Goal: Contribute content: Contribute content

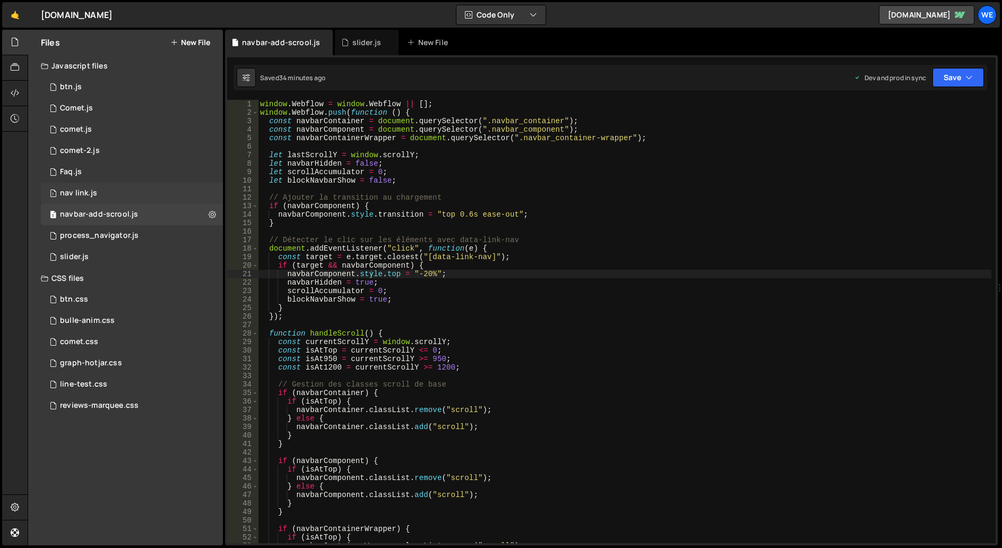
click at [127, 189] on div "1 nav link.js 0" at bounding box center [132, 193] width 182 height 21
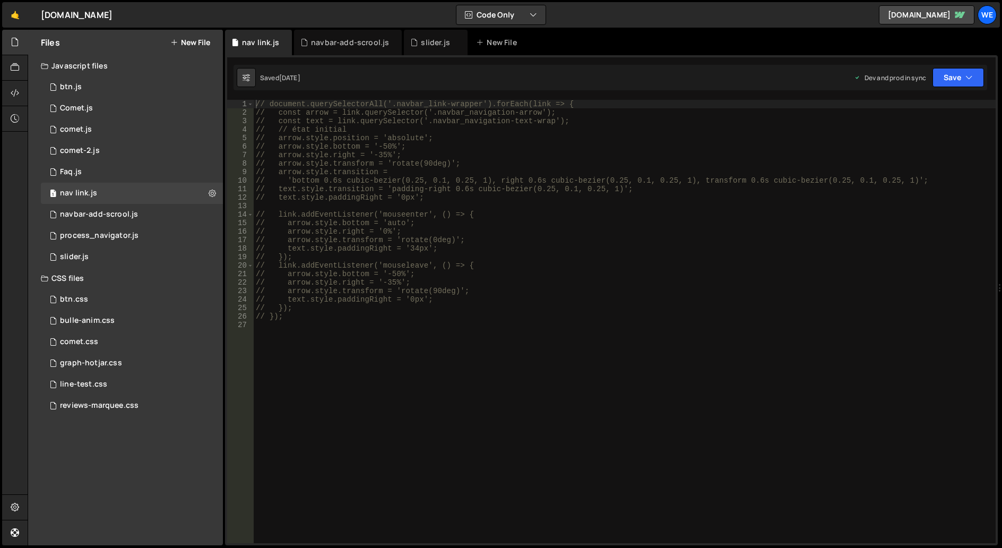
type textarea "// text.style.paddingRight = '0px';"
click at [513, 196] on div "// document.querySelectorAll('.navbar_link-wrapper').forEach(link => { // const…" at bounding box center [625, 330] width 742 height 460
click at [594, 326] on div "// document.querySelectorAll('.navbar_link-wrapper').forEach(link => { // const…" at bounding box center [625, 330] width 742 height 460
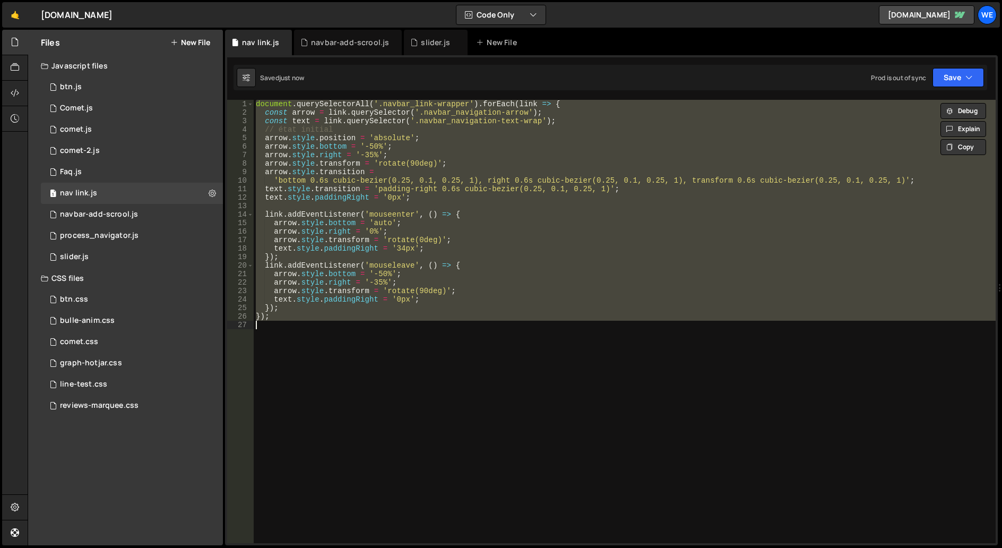
click at [585, 264] on div "document . querySelectorAll ( '.navbar_link-wrapper' ) . forEach ( link => { co…" at bounding box center [625, 321] width 742 height 443
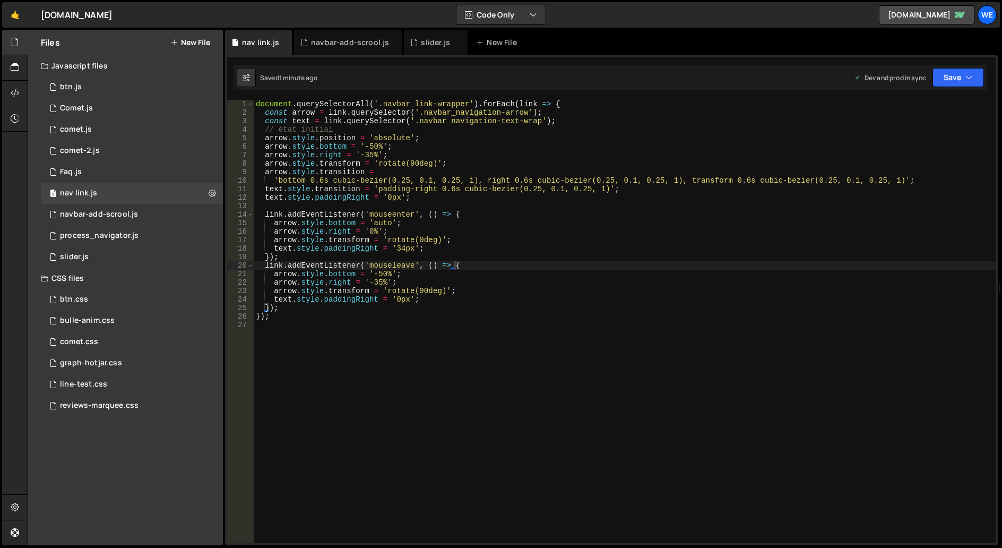
click at [376, 144] on div "document . querySelectorAll ( '.navbar_link-wrapper' ) . forEach ( link => { co…" at bounding box center [625, 330] width 742 height 460
type textarea "arrow.style.bottom = '-50%';"
click at [373, 148] on div "document . querySelectorAll ( '.navbar_link-wrapper' ) . forEach ( link => { co…" at bounding box center [625, 330] width 742 height 460
drag, startPoint x: 375, startPoint y: 145, endPoint x: 366, endPoint y: 147, distance: 8.6
click at [366, 147] on div "document . querySelectorAll ( '.navbar_link-wrapper' ) . forEach ( link => { co…" at bounding box center [625, 330] width 742 height 460
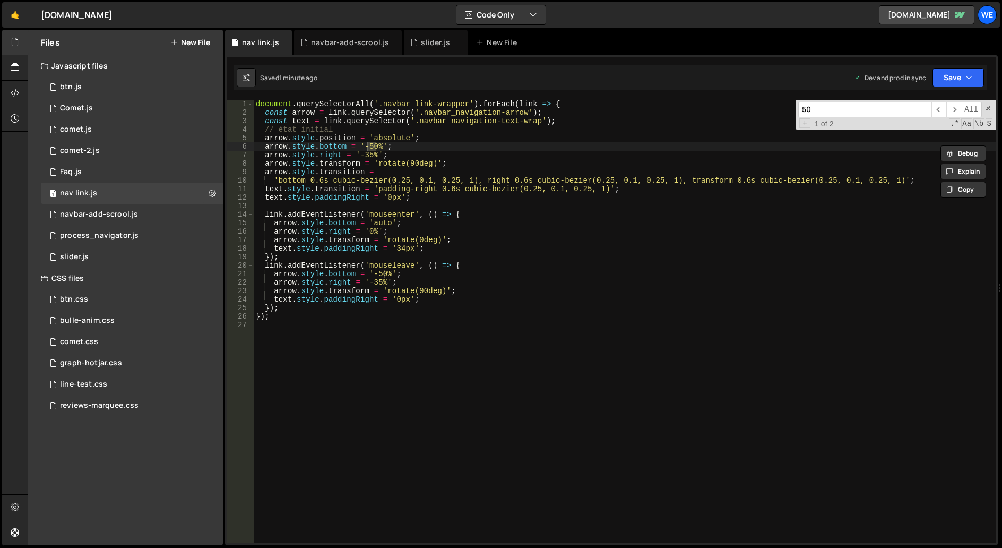
drag, startPoint x: 807, startPoint y: 125, endPoint x: 824, endPoint y: 123, distance: 16.6
click at [807, 125] on span "+" at bounding box center [804, 123] width 11 height 10
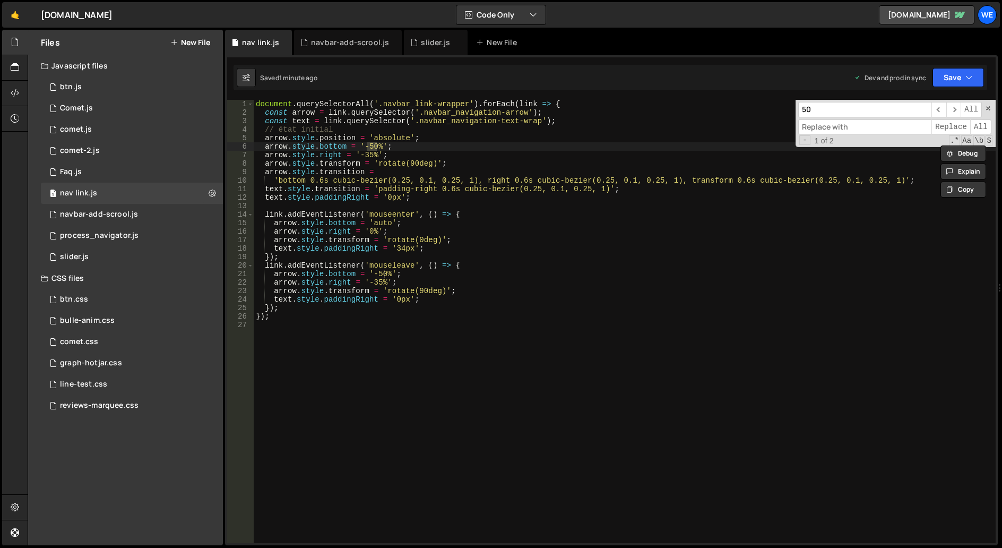
click at [829, 126] on input at bounding box center [864, 126] width 133 height 15
type input "65"
click at [955, 127] on span "Replace" at bounding box center [950, 126] width 39 height 15
drag, startPoint x: 988, startPoint y: 107, endPoint x: 869, endPoint y: 139, distance: 123.7
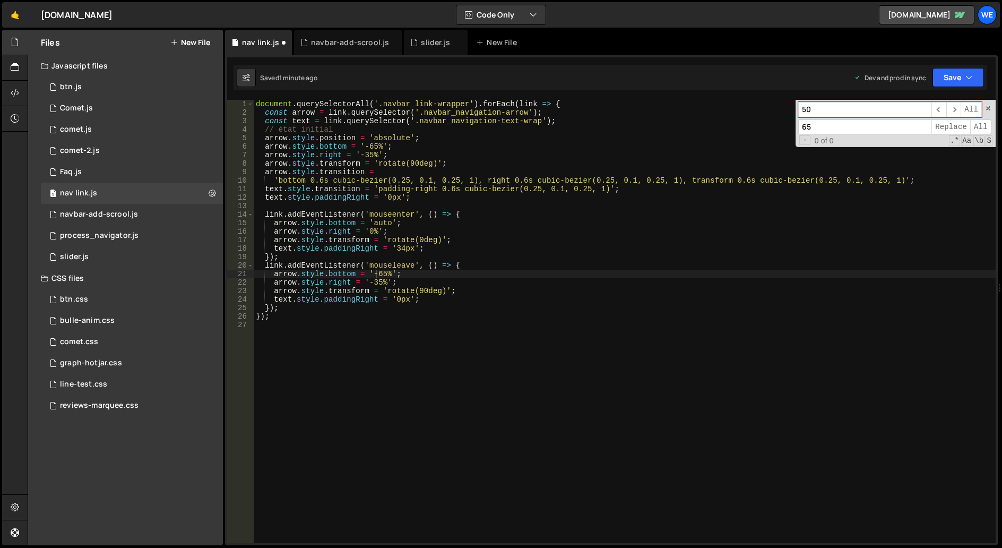
click at [988, 107] on span at bounding box center [987, 108] width 7 height 7
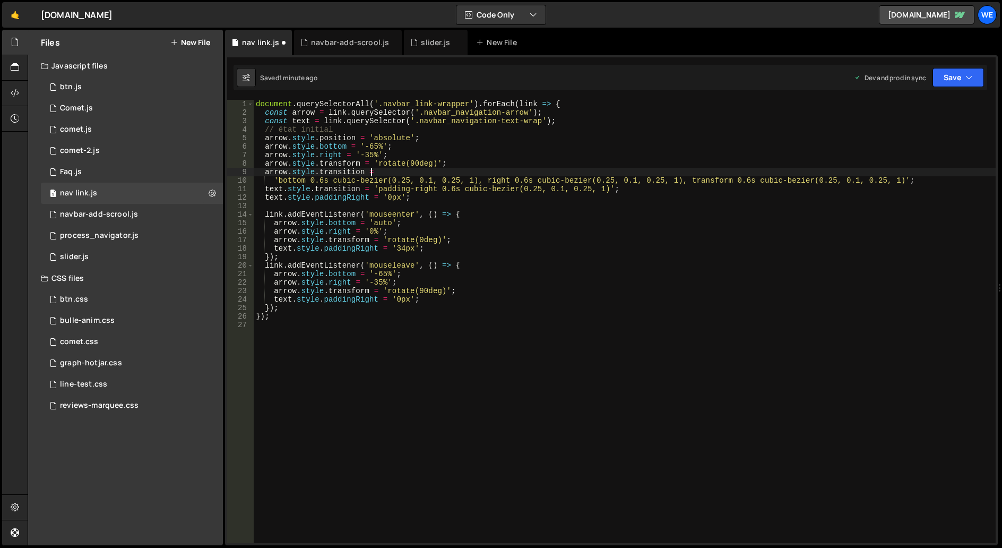
click at [743, 175] on div "document . querySelectorAll ( '.navbar_link-wrapper' ) . forEach ( link => { co…" at bounding box center [625, 330] width 742 height 460
drag, startPoint x: 376, startPoint y: 148, endPoint x: 367, endPoint y: 148, distance: 8.5
click at [367, 148] on div "document . querySelectorAll ( '.navbar_link-wrapper' ) . forEach ( link => { co…" at bounding box center [625, 330] width 742 height 460
type textarea "arrow.style.bottom = '-65%';"
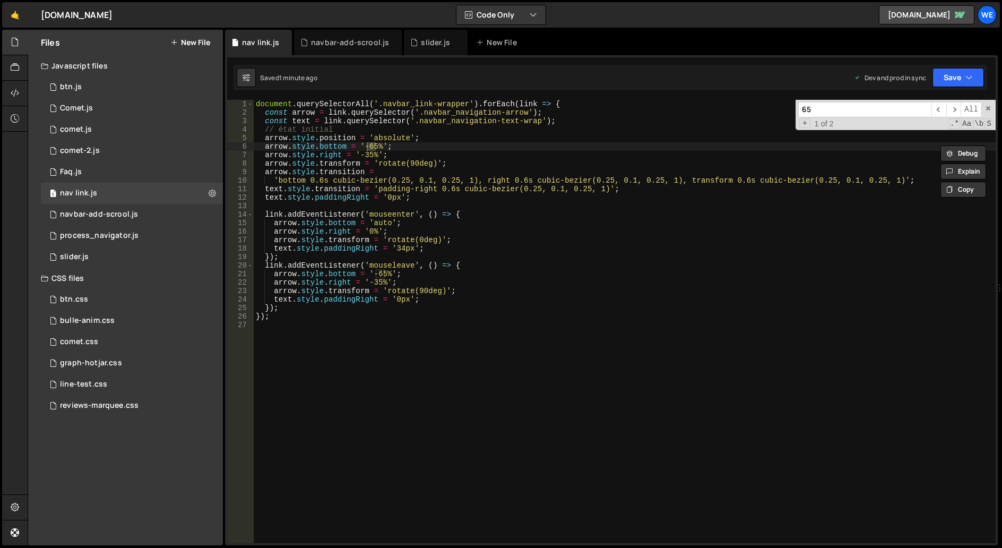
type input "7"
type input "65"
click at [804, 123] on span "+" at bounding box center [804, 123] width 11 height 10
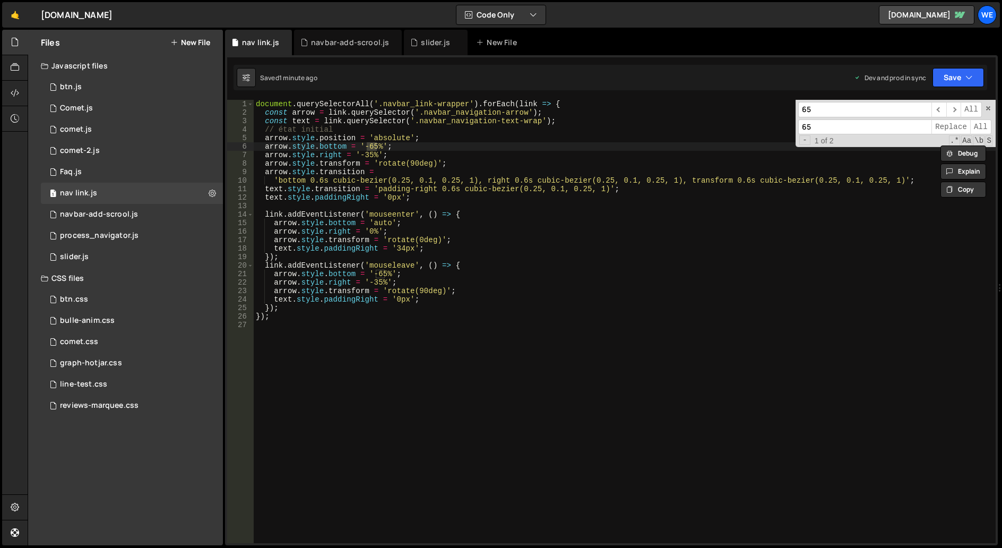
click at [831, 132] on input "65" at bounding box center [864, 126] width 133 height 15
type input "70"
click at [985, 125] on span "All" at bounding box center [980, 126] width 21 height 15
click at [980, 129] on span "All" at bounding box center [980, 126] width 21 height 15
click at [894, 220] on div "document . querySelectorAll ( '.navbar_link-wrapper' ) . forEach ( link => { co…" at bounding box center [625, 330] width 742 height 460
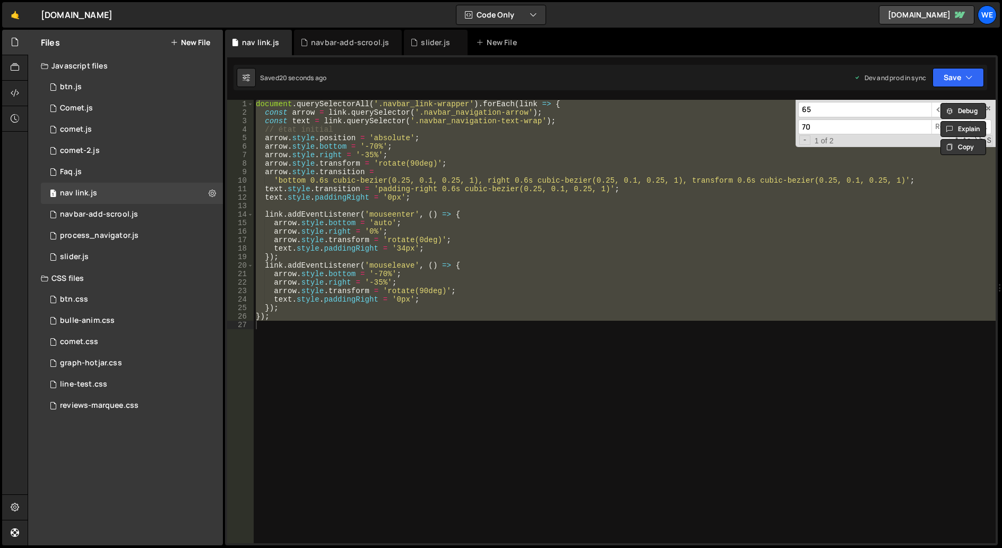
click at [505, 154] on div "document . querySelectorAll ( '.navbar_link-wrapper' ) . forEach ( link => { co…" at bounding box center [625, 321] width 742 height 443
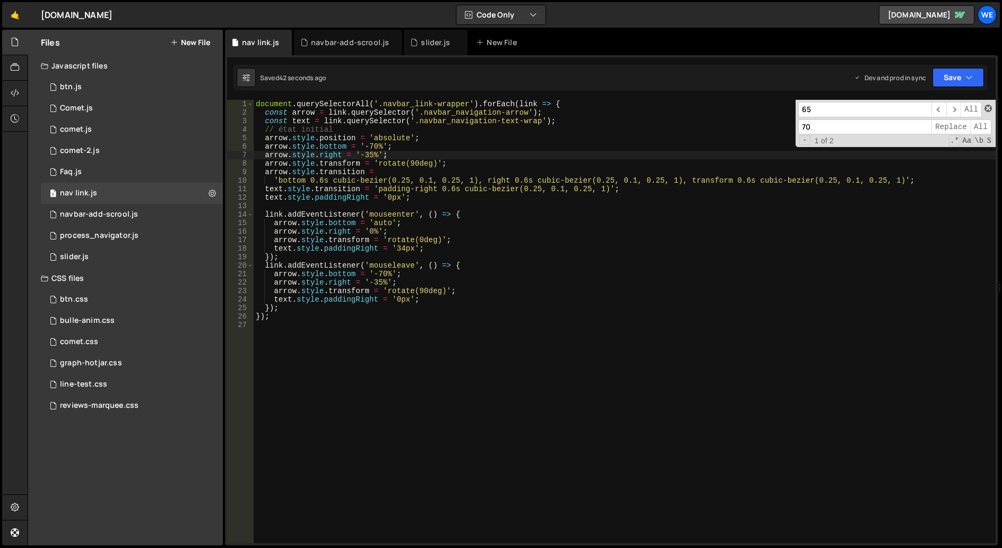
click at [989, 111] on span at bounding box center [987, 108] width 7 height 7
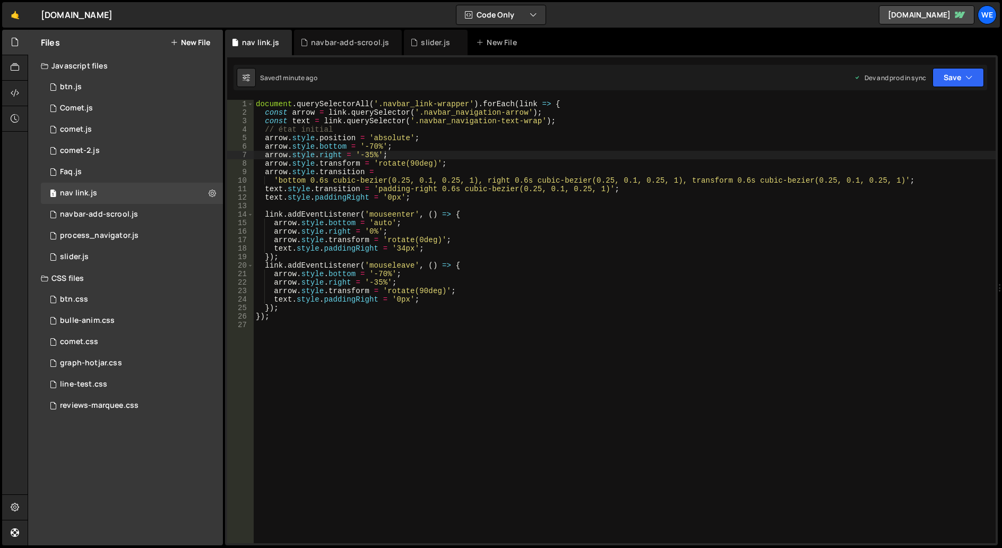
click at [512, 235] on div "document . querySelectorAll ( '.navbar_link-wrapper' ) . forEach ( link => { co…" at bounding box center [625, 330] width 742 height 460
type textarea "});"
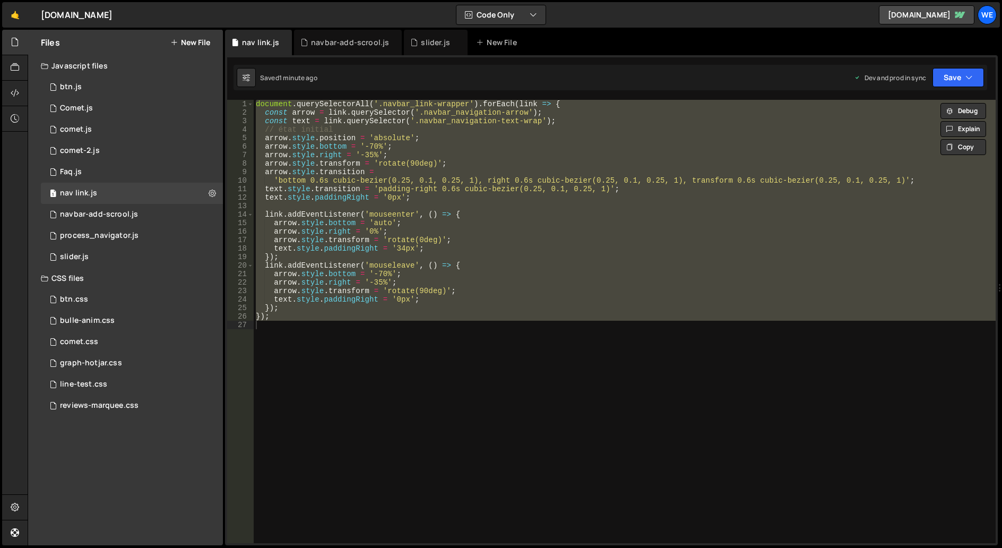
click at [349, 360] on div "document . querySelectorAll ( '.navbar_link-wrapper' ) . forEach ( link => { co…" at bounding box center [625, 321] width 742 height 443
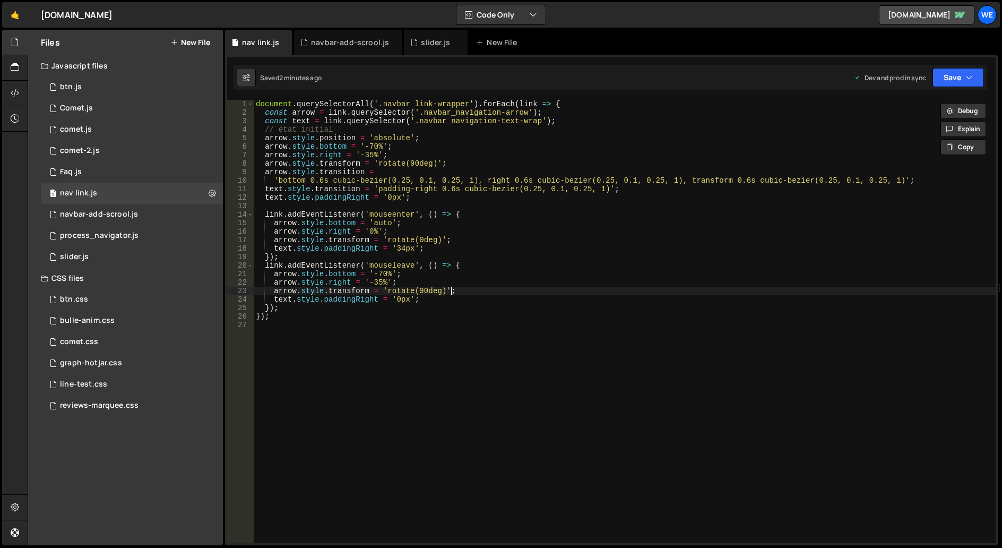
click at [623, 291] on div "document . querySelectorAll ( '.navbar_link-wrapper' ) . forEach ( link => { co…" at bounding box center [625, 330] width 742 height 460
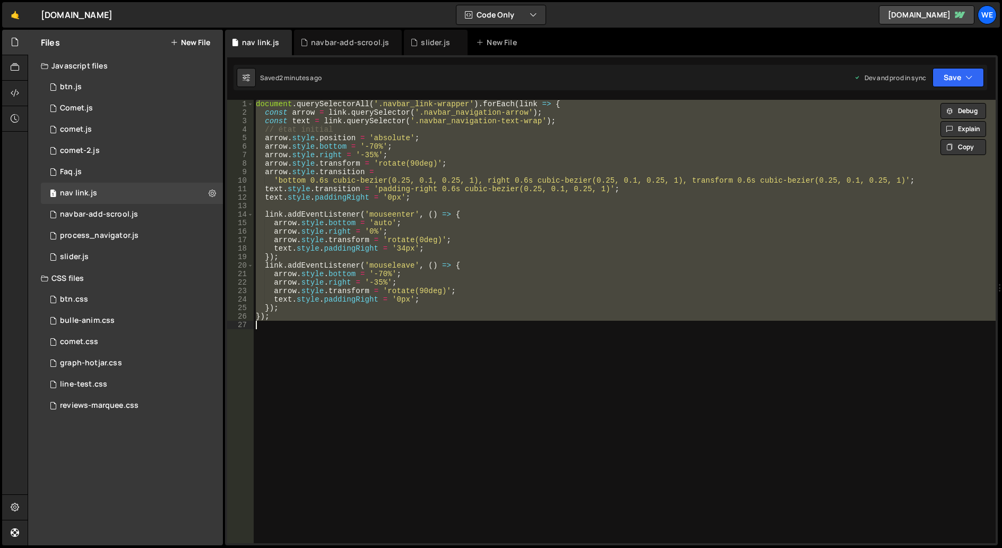
paste textarea
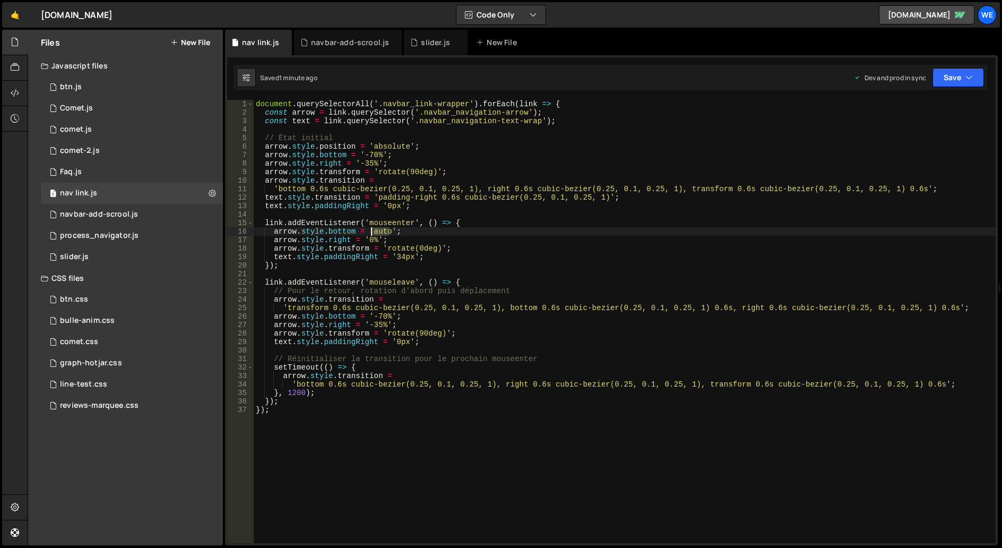
drag, startPoint x: 388, startPoint y: 234, endPoint x: 371, endPoint y: 233, distance: 17.0
click at [371, 233] on div "document . querySelectorAll ( '.navbar_link-wrapper' ) . forEach ( link => { co…" at bounding box center [625, 330] width 742 height 460
click at [634, 225] on div "document . querySelectorAll ( '.navbar_link-wrapper' ) . forEach ( link => { co…" at bounding box center [625, 330] width 742 height 460
click at [501, 263] on div "document . querySelectorAll ( '.navbar_link-wrapper' ) . forEach ( link => { co…" at bounding box center [625, 330] width 742 height 460
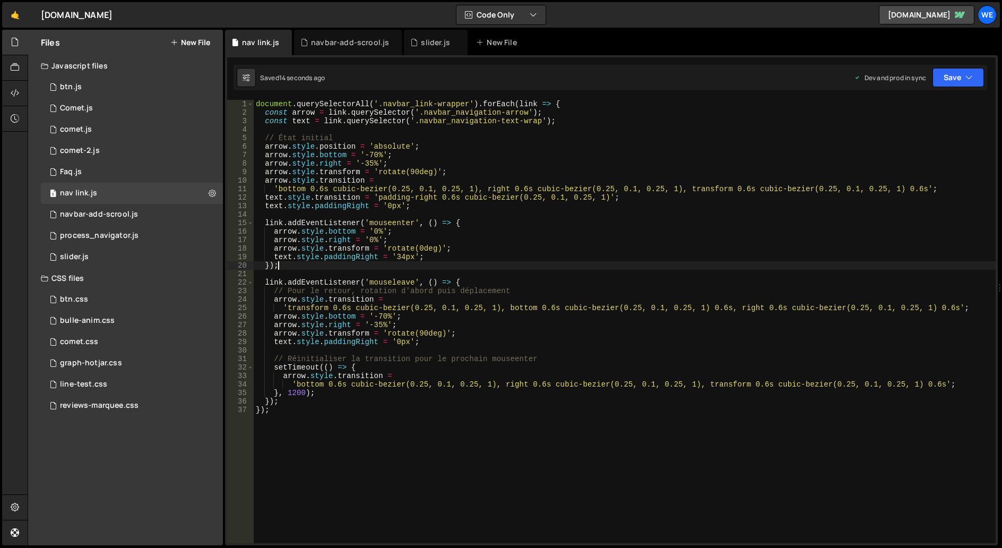
scroll to position [0, 1]
click at [417, 263] on div "document . querySelectorAll ( '.navbar_link-wrapper' ) . forEach ( link => { co…" at bounding box center [625, 330] width 742 height 460
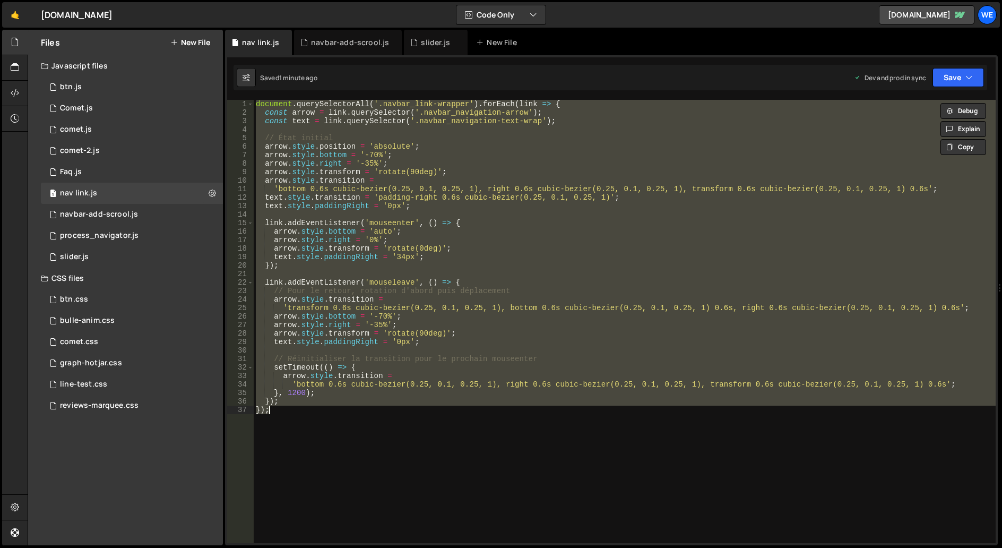
paste textarea
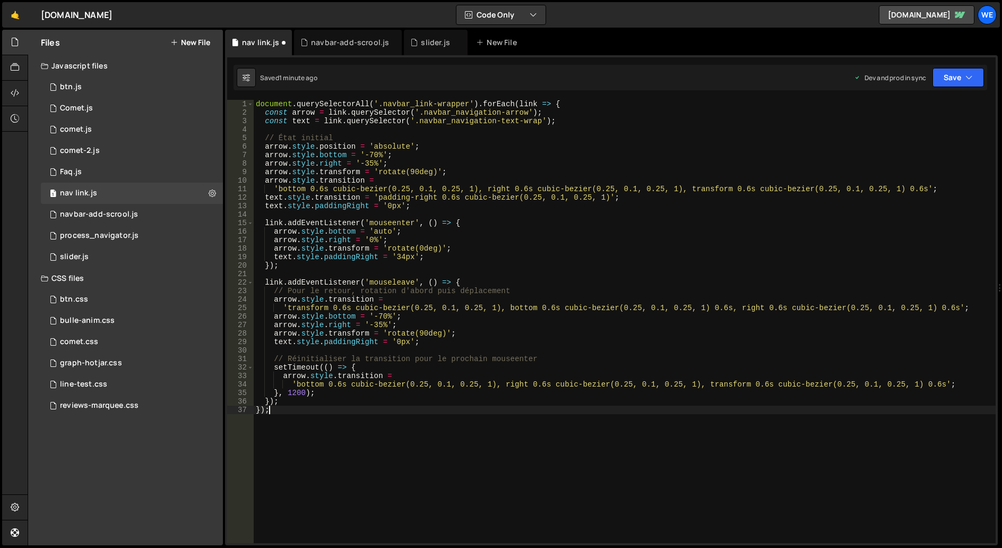
scroll to position [0, 1]
click at [490, 308] on div "document . querySelectorAll ( '.navbar_link-wrapper' ) . forEach ( link => { co…" at bounding box center [625, 330] width 742 height 460
click at [389, 196] on div "document . querySelectorAll ( '.navbar_link-wrapper' ) . forEach ( link => { co…" at bounding box center [625, 330] width 742 height 460
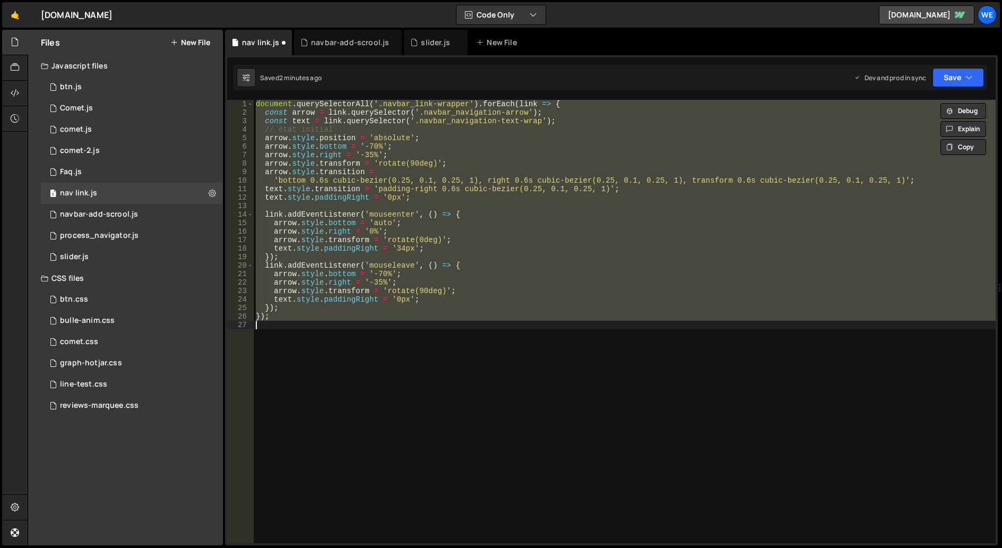
click at [469, 240] on div "document . querySelectorAll ( '.navbar_link-wrapper' ) . forEach ( link => { co…" at bounding box center [625, 321] width 742 height 443
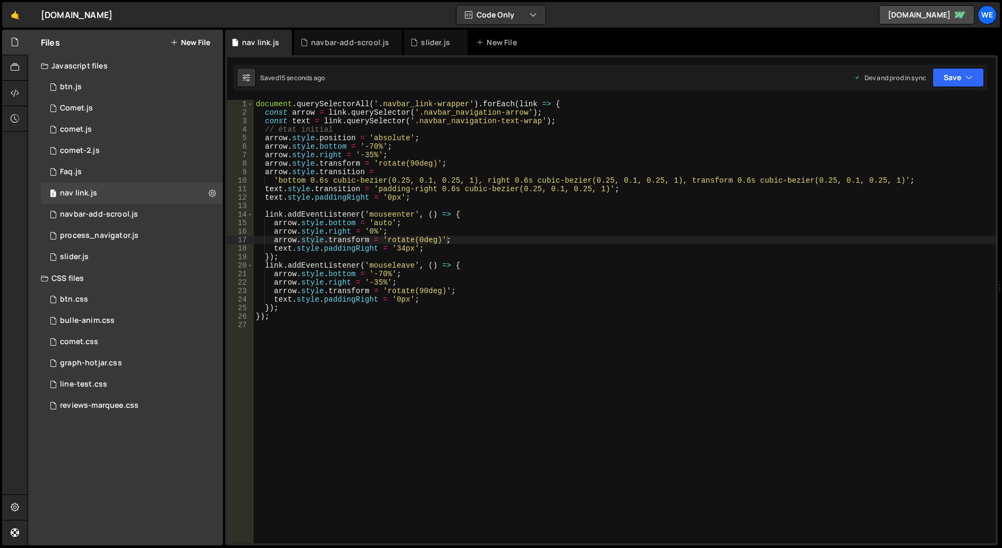
drag, startPoint x: 532, startPoint y: 239, endPoint x: 528, endPoint y: 228, distance: 11.6
click at [532, 239] on div "document . querySelectorAll ( '.navbar_link-wrapper' ) . forEach ( link => { co…" at bounding box center [625, 330] width 742 height 460
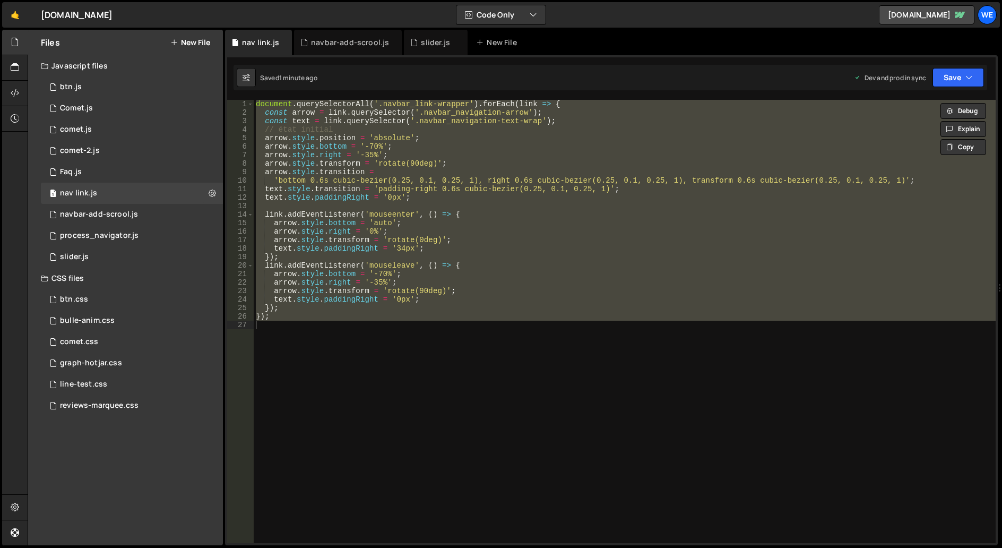
click at [657, 287] on div "document . querySelectorAll ( '.navbar_link-wrapper' ) . forEach ( link => { co…" at bounding box center [625, 330] width 742 height 460
paste textarea
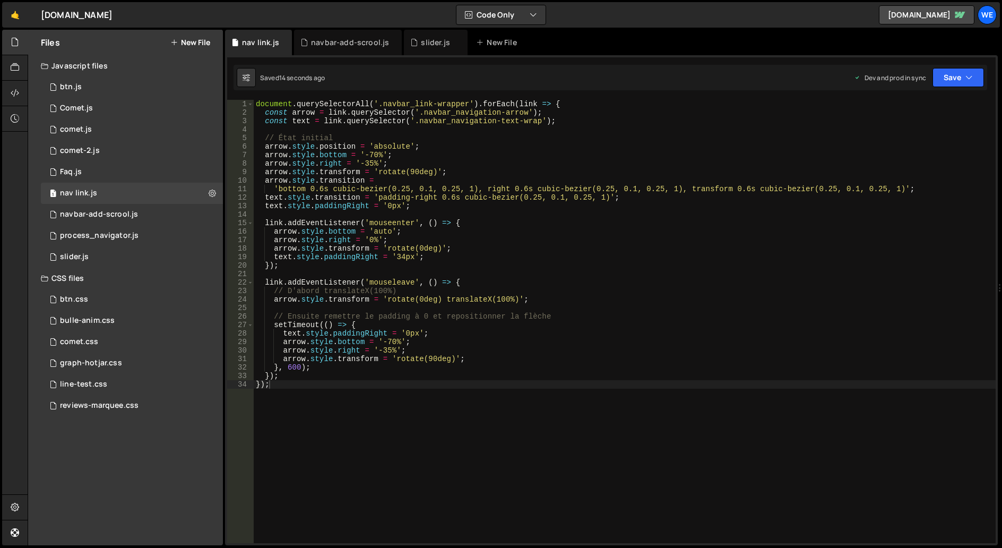
click at [495, 298] on div "document . querySelectorAll ( '.navbar_link-wrapper' ) . forEach ( link => { co…" at bounding box center [625, 330] width 742 height 460
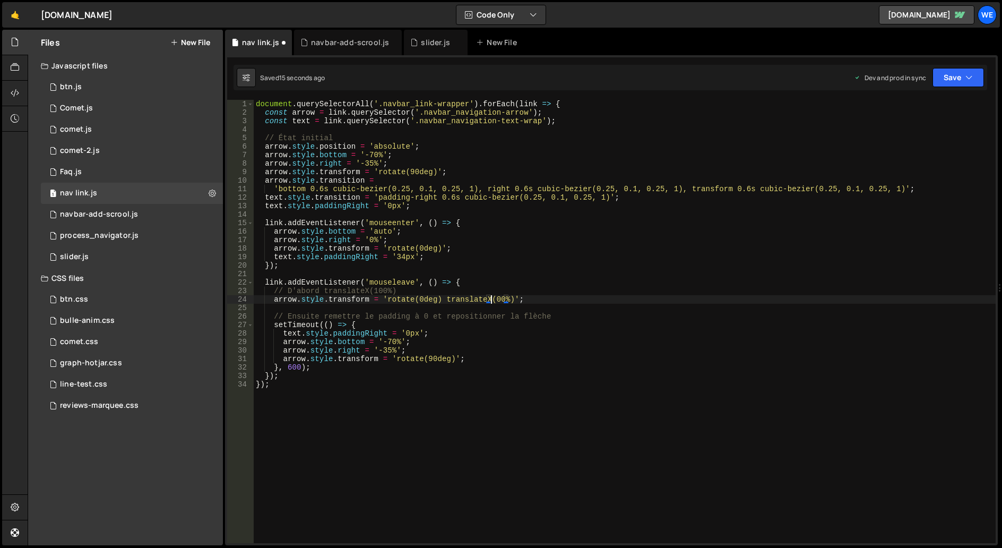
scroll to position [0, 16]
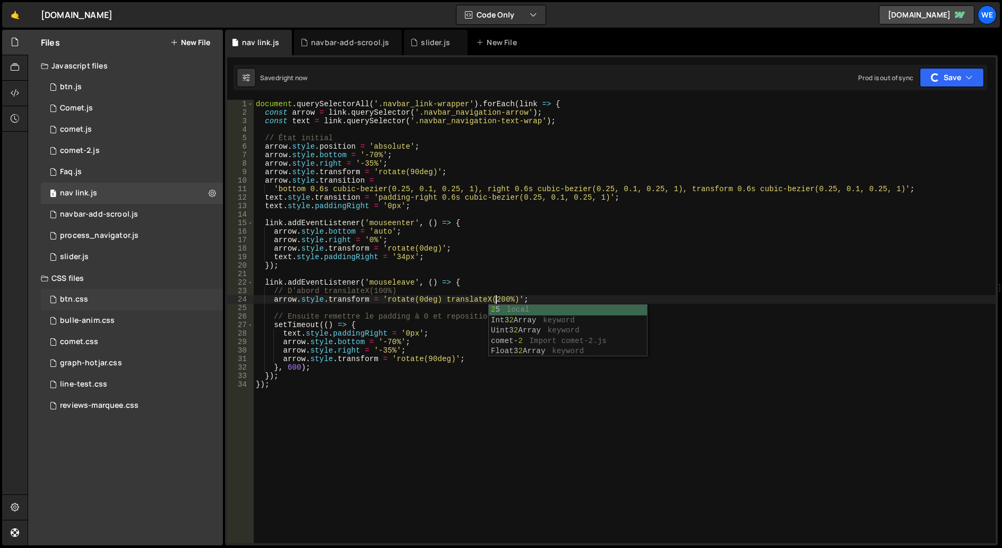
type textarea "arrow.style.transform = 'rotate(0deg) translateX(200%)';"
click at [94, 88] on div "1 btn.js 0" at bounding box center [132, 86] width 182 height 21
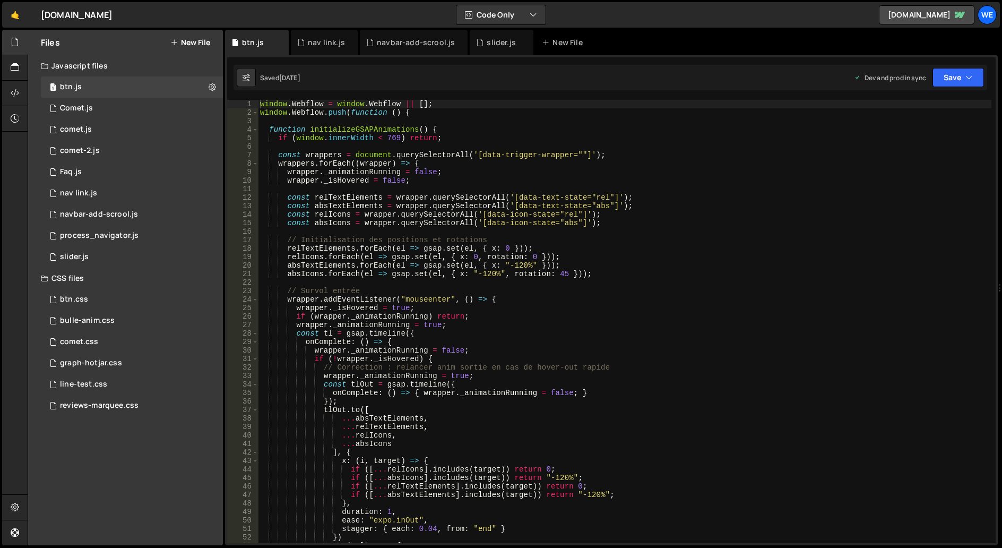
scroll to position [0, 0]
click at [696, 408] on div "window . Webflow = window . Webflow || [ ] ; window . Webflow . push ( function…" at bounding box center [624, 330] width 733 height 460
type textarea "});"
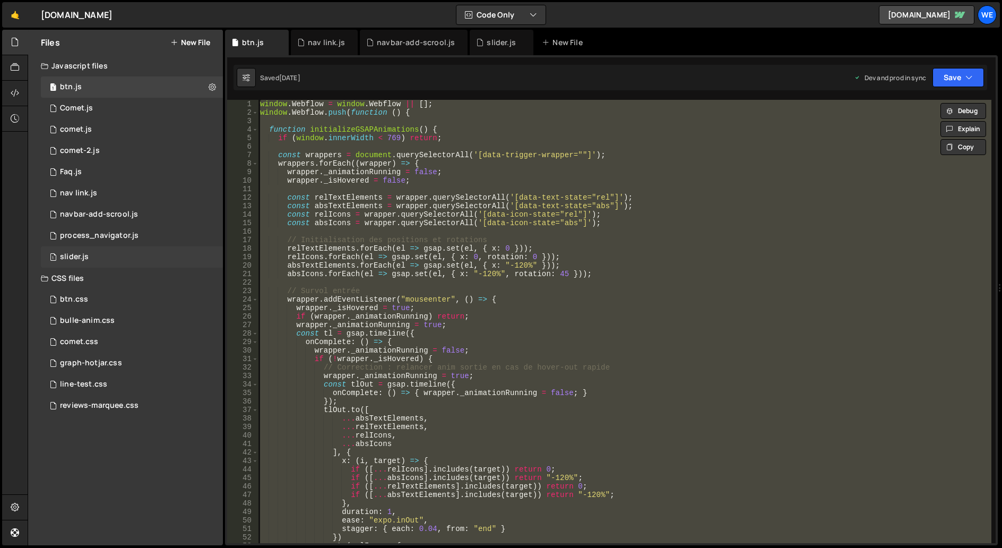
drag, startPoint x: 108, startPoint y: 235, endPoint x: 153, endPoint y: 247, distance: 46.6
click at [108, 235] on div "process_navigator.js" at bounding box center [99, 236] width 79 height 10
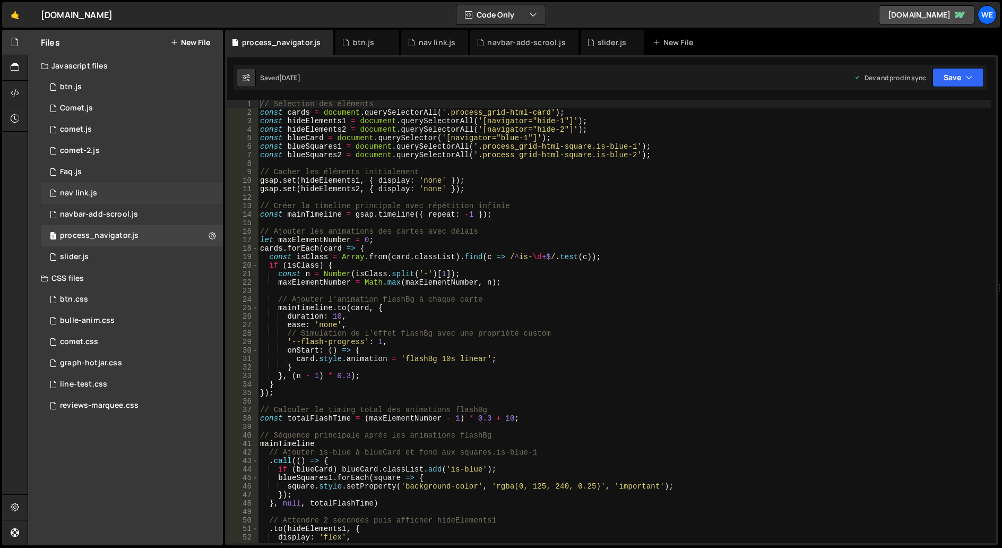
click at [125, 196] on div "1 nav link.js 0" at bounding box center [132, 193] width 182 height 21
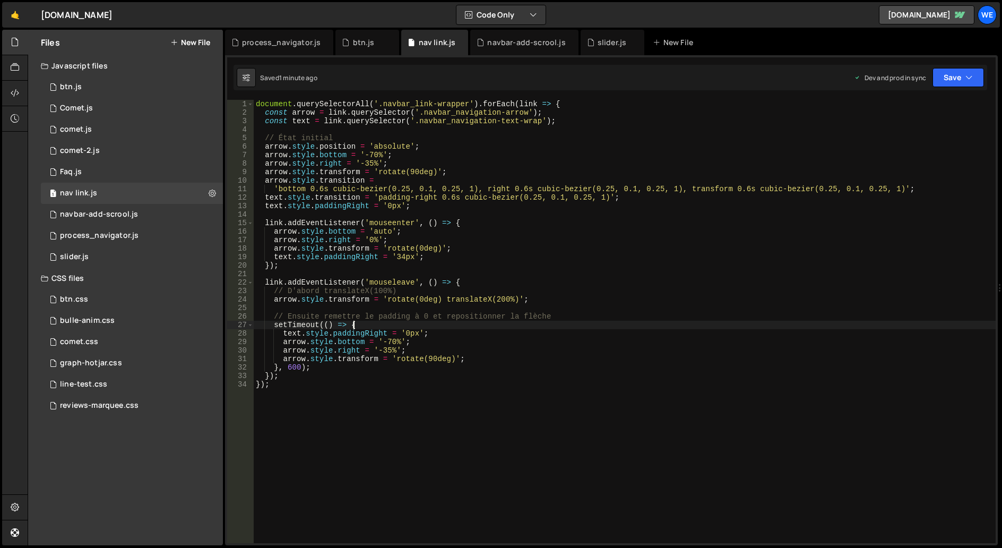
click at [436, 320] on div "document . querySelectorAll ( '.navbar_link-wrapper' ) . forEach ( link => { co…" at bounding box center [625, 330] width 742 height 460
click at [558, 398] on div "document . querySelectorAll ( '.navbar_link-wrapper' ) . forEach ( link => { co…" at bounding box center [625, 330] width 742 height 460
click at [561, 257] on div "document . querySelectorAll ( '.navbar_link-wrapper' ) . forEach ( link => { co…" at bounding box center [625, 330] width 742 height 460
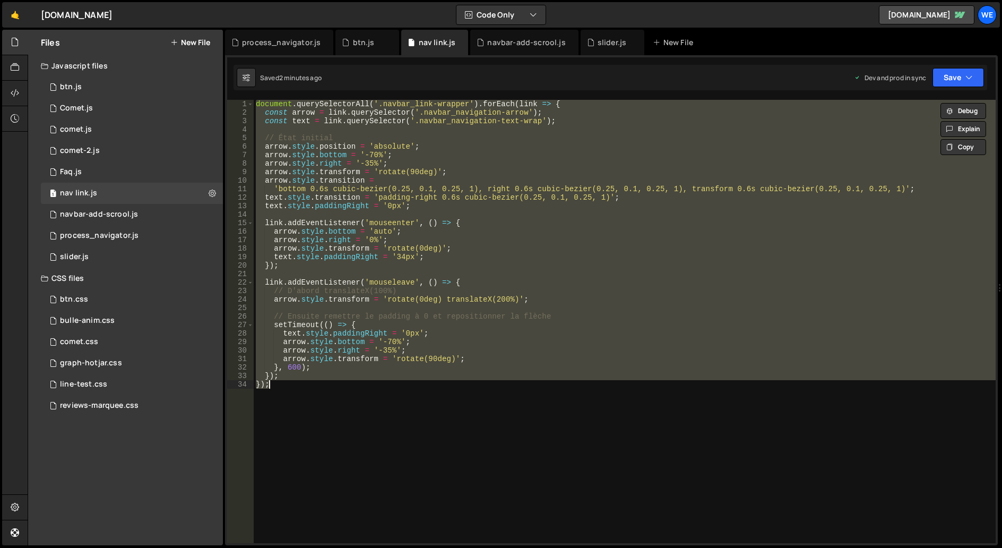
paste textarea
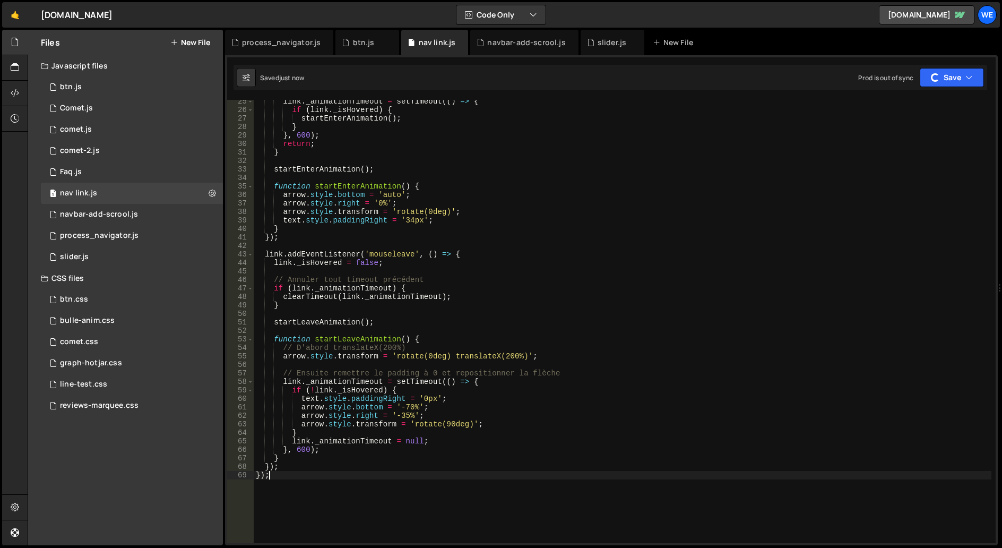
scroll to position [270, 0]
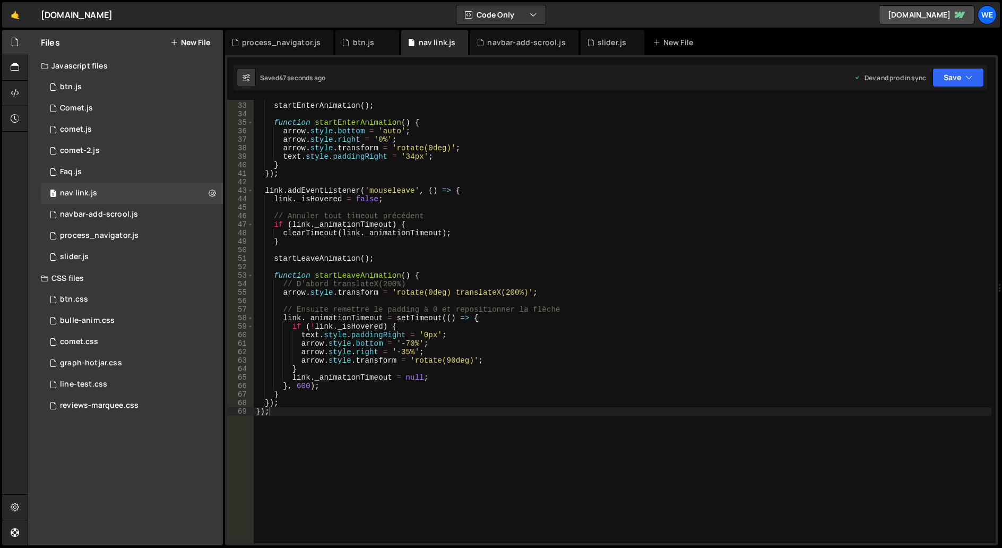
click at [428, 346] on div "startEnterAnimation ( ) ; function startEnterAnimation ( ) { arrow . style . bo…" at bounding box center [623, 323] width 738 height 460
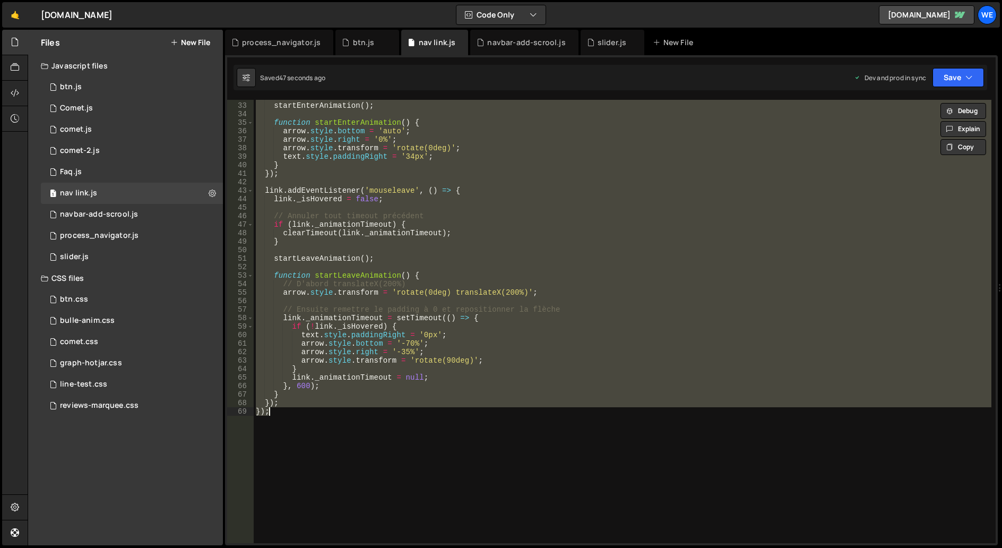
paste textarea
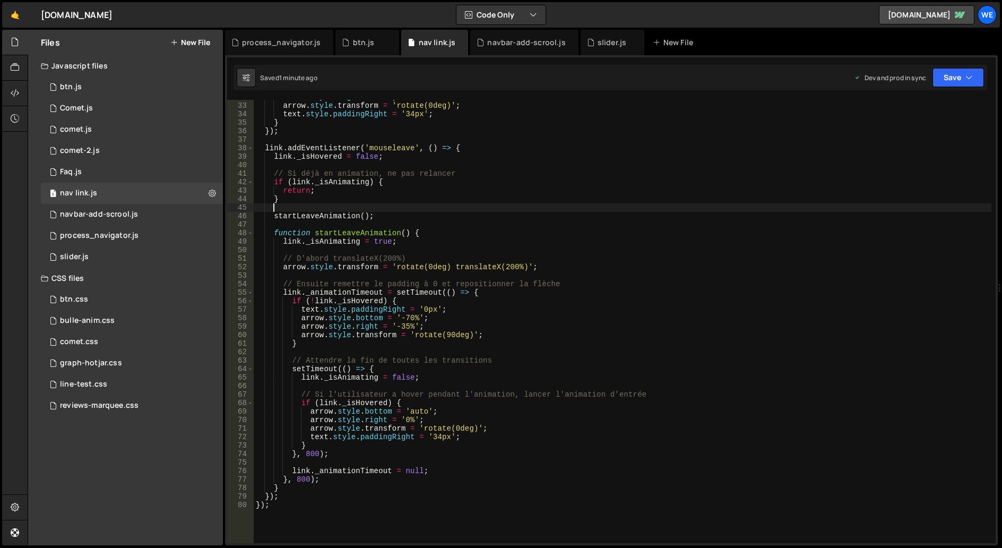
drag, startPoint x: 348, startPoint y: 212, endPoint x: 359, endPoint y: 219, distance: 13.1
click at [348, 212] on div "arrow . style . right = '0%' ; arrow . style . transform = 'rotate(0deg)' ; tex…" at bounding box center [623, 323] width 738 height 460
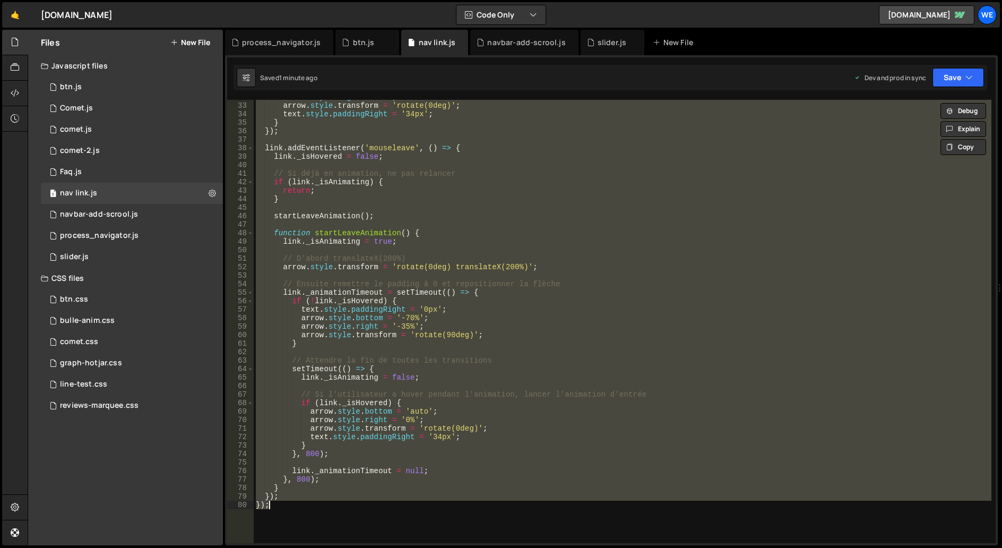
paste textarea
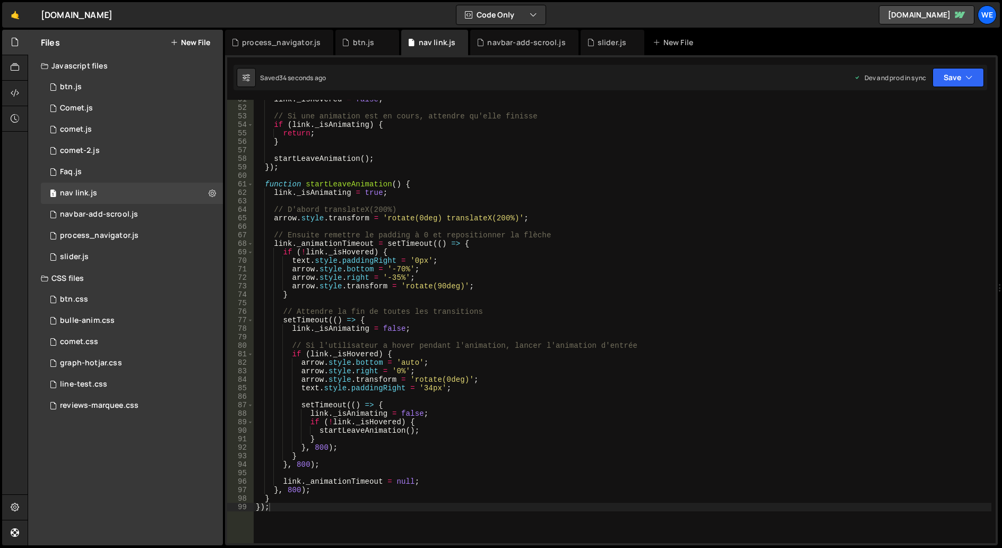
scroll to position [0, 0]
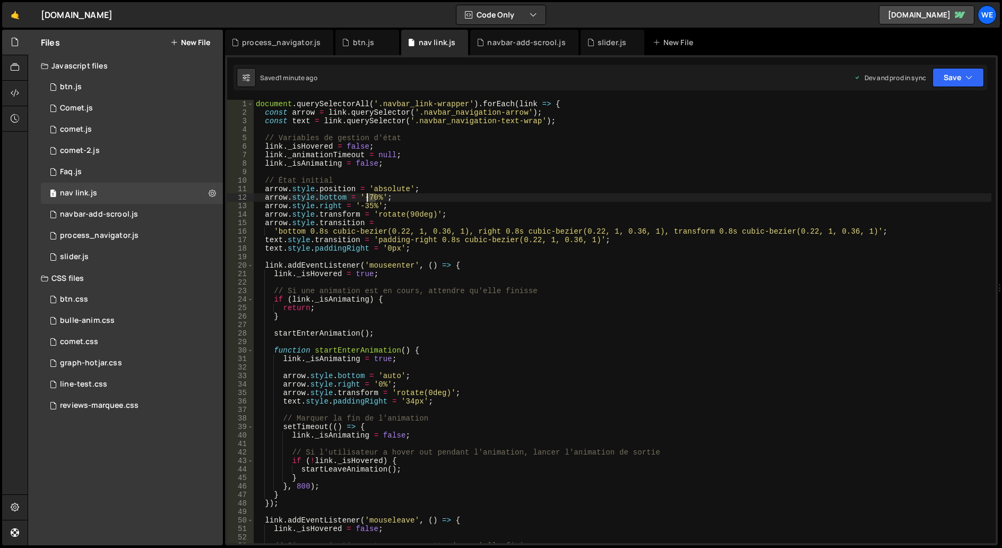
drag, startPoint x: 375, startPoint y: 196, endPoint x: 368, endPoint y: 196, distance: 6.4
click at [368, 196] on div "document . querySelectorAll ( '.navbar_link-wrapper' ) . forEach ( link => { co…" at bounding box center [623, 330] width 738 height 460
type textarea "arrow.style.bottom = '-70%';"
type input "70"
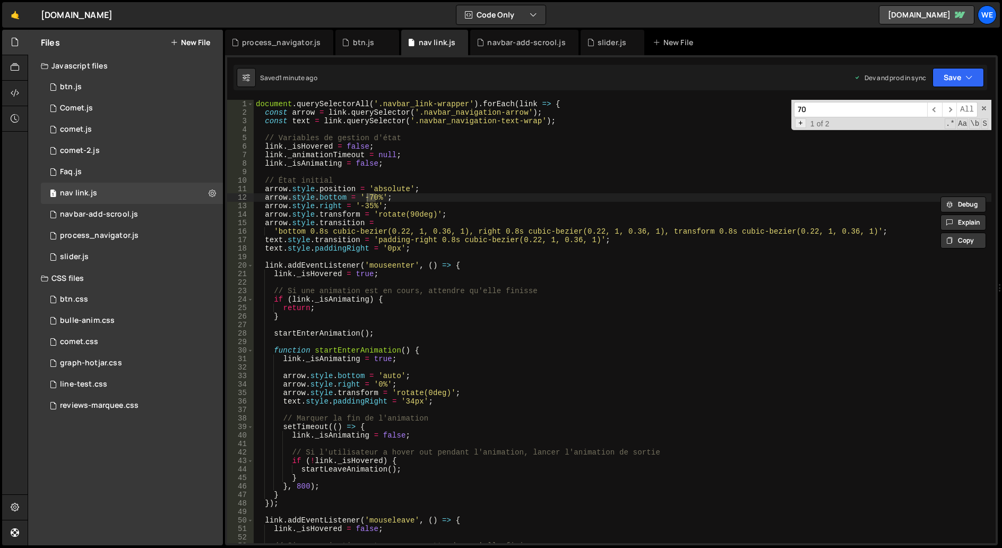
click at [807, 125] on span "1 of 2" at bounding box center [820, 123] width 28 height 8
click at [801, 123] on span "+" at bounding box center [800, 123] width 11 height 10
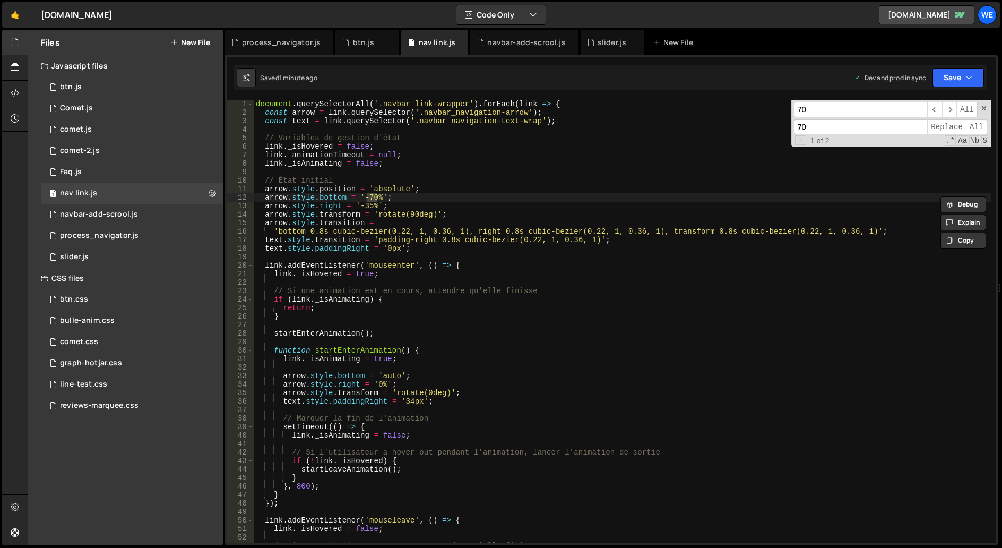
click at [825, 129] on input "70" at bounding box center [860, 126] width 133 height 15
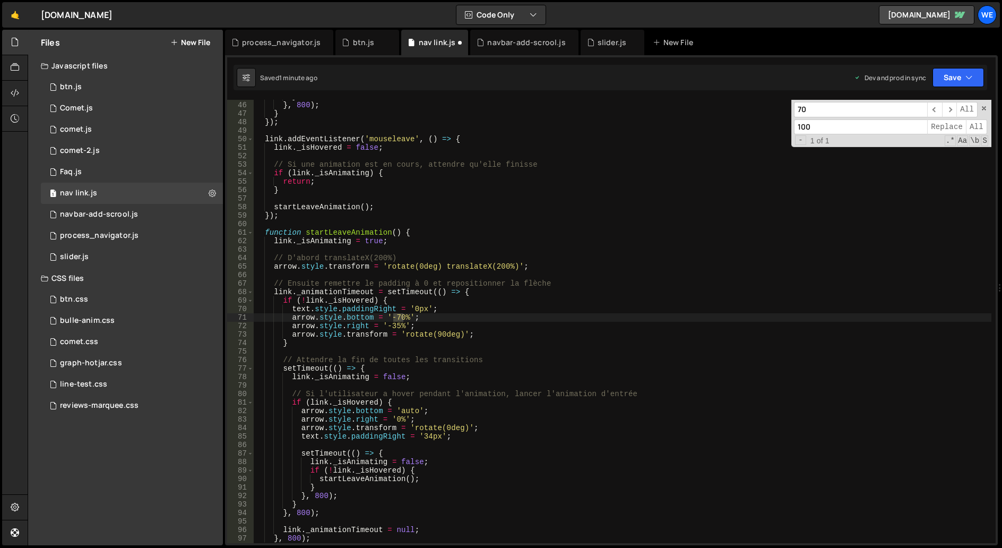
scroll to position [382, 0]
type input "100"
click at [970, 126] on span "All" at bounding box center [976, 126] width 21 height 15
click at [987, 106] on div "70 ​ ​ All 100 Replace All - 1 of 1 .* Aa \b S" at bounding box center [891, 123] width 200 height 47
click at [985, 108] on span at bounding box center [983, 108] width 7 height 7
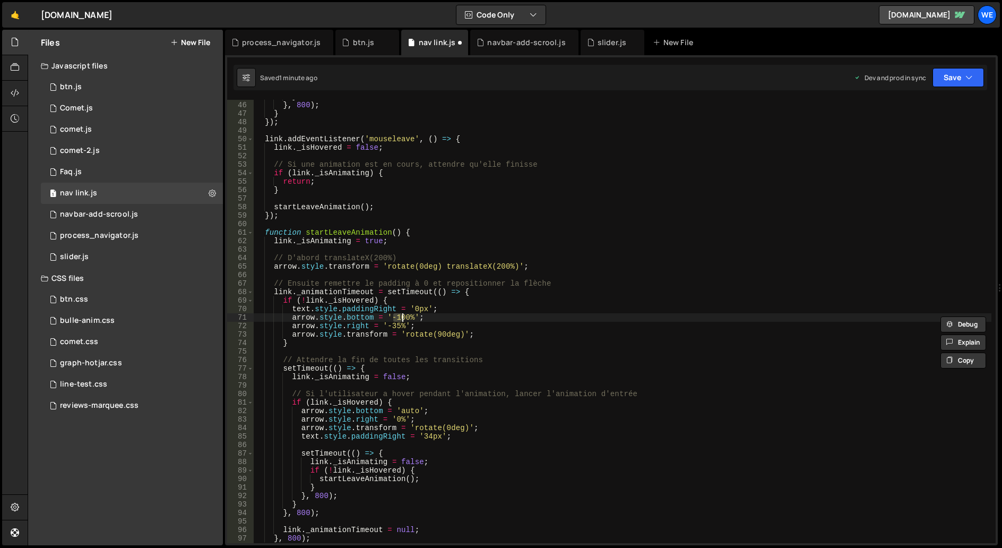
click at [718, 210] on div "} } , 800 ) ; } }) ; link . addEventListener ( 'mouseleave' , ( ) => { link . _…" at bounding box center [623, 322] width 738 height 460
type textarea "startLeaveAnimation();"
click at [689, 225] on div "} } , 800 ) ; } }) ; link . addEventListener ( 'mouseleave' , ( ) => { link . _…" at bounding box center [623, 322] width 738 height 460
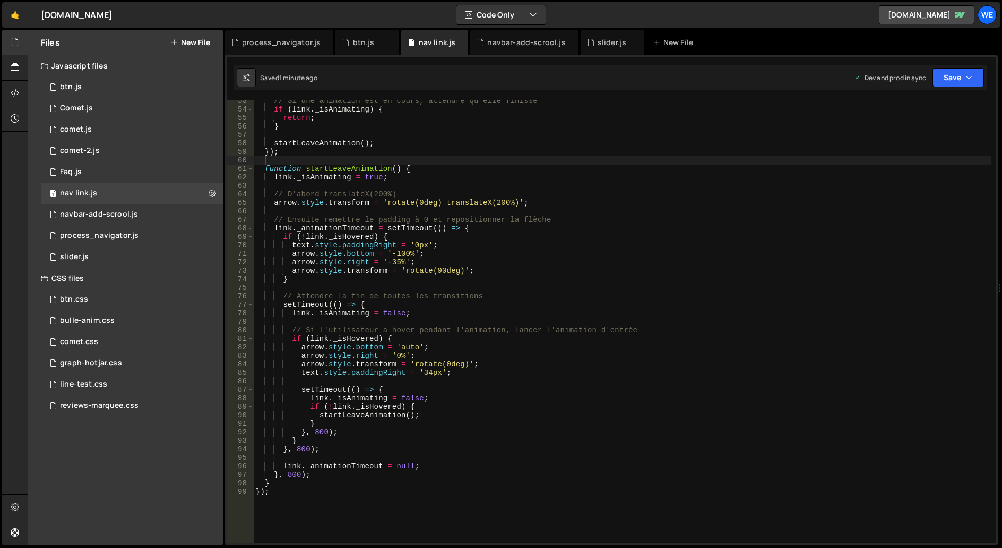
scroll to position [477, 0]
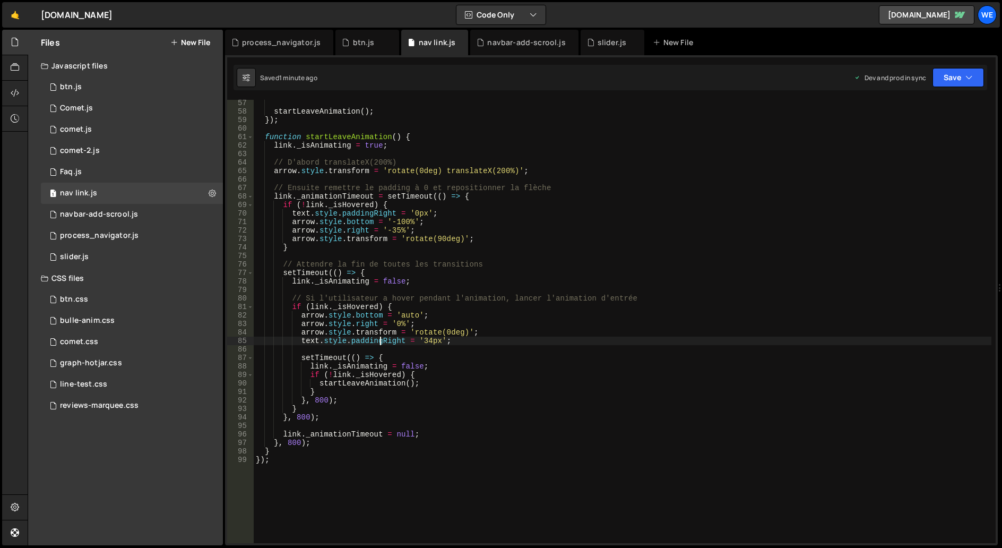
click at [378, 342] on div "startLeaveAnimation ( ) ; }) ; function startLeaveAnimation ( ) { link . _isAni…" at bounding box center [623, 329] width 738 height 460
click at [306, 342] on div "startLeaveAnimation ( ) ; }) ; function startLeaveAnimation ( ) { link . _isAni…" at bounding box center [623, 329] width 738 height 460
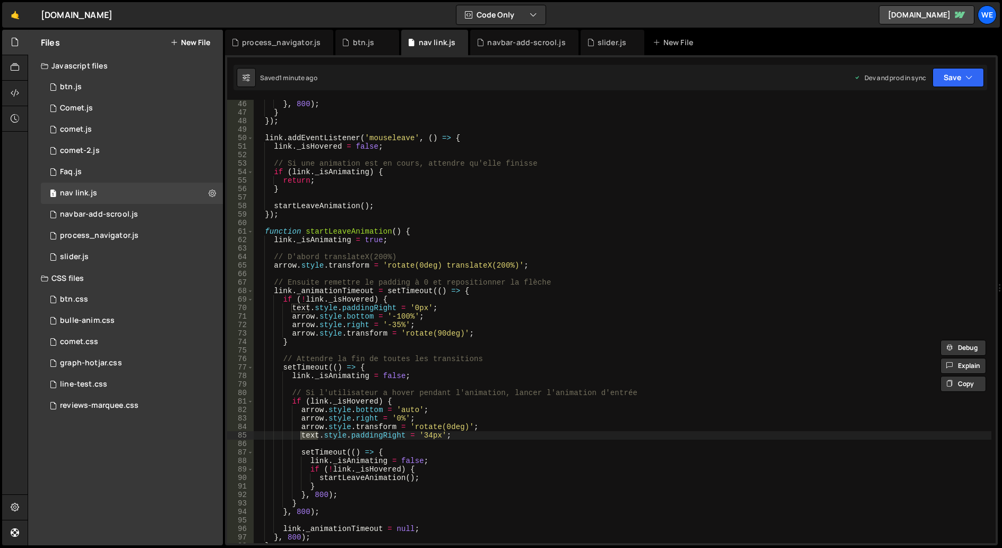
scroll to position [350, 0]
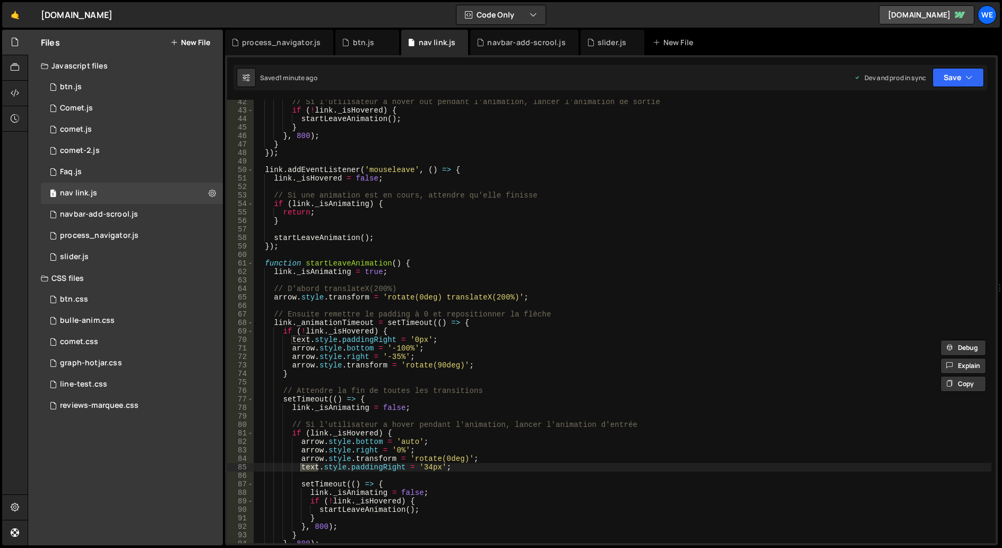
click at [418, 341] on div "// Si l'utilisateur a hover out pendant l'animation, lancer l'animation de sort…" at bounding box center [623, 328] width 738 height 460
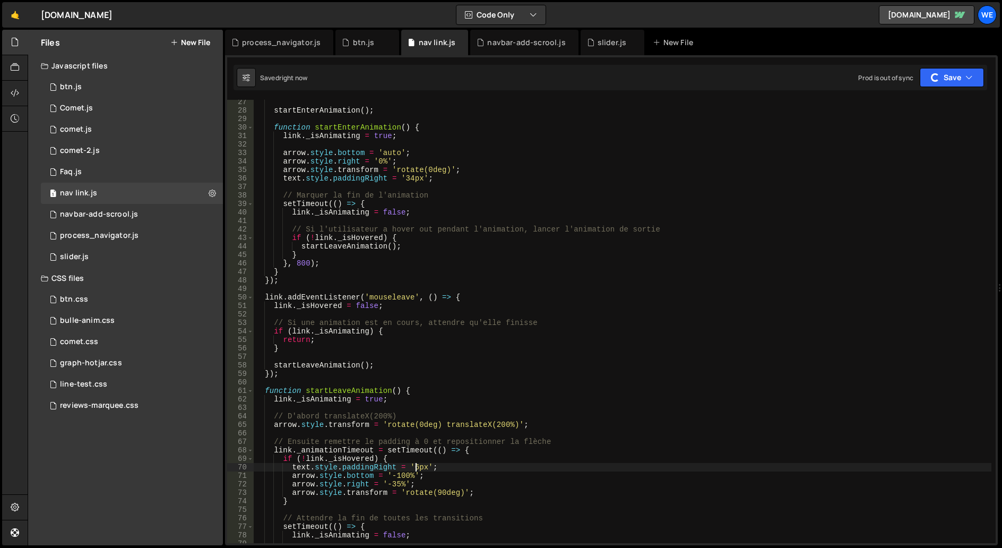
scroll to position [159, 0]
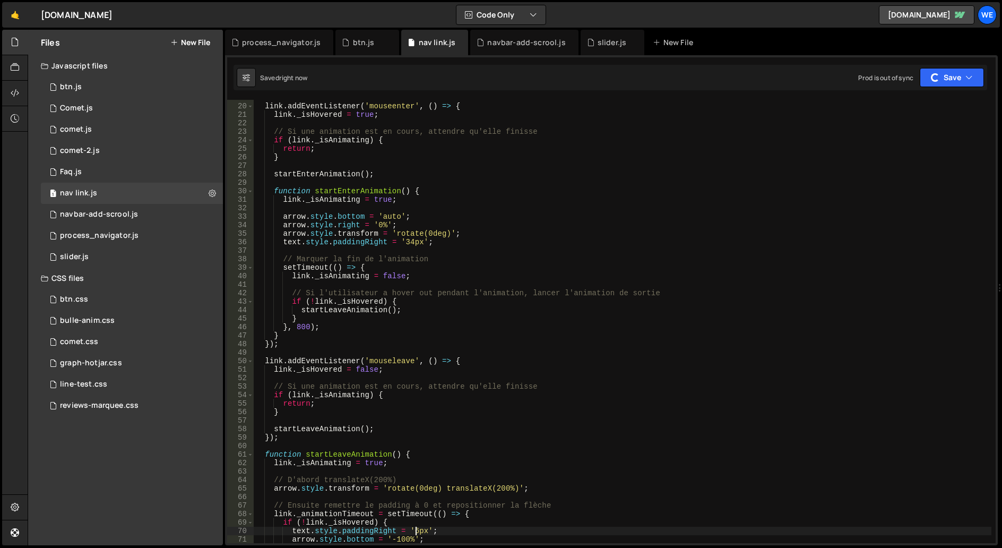
click at [454, 302] on div "link . addEventListener ( 'mouseenter' , ( ) => { link . _isHovered = true ; //…" at bounding box center [623, 323] width 738 height 460
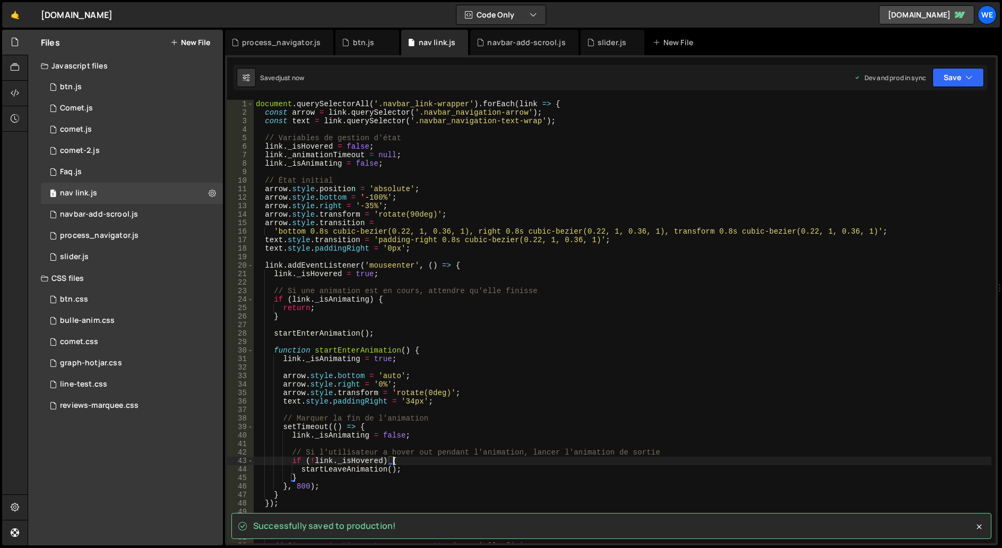
scroll to position [0, 0]
click at [467, 227] on div "document . querySelectorAll ( '.navbar_link-wrapper' ) . forEach ( link => { co…" at bounding box center [623, 330] width 738 height 460
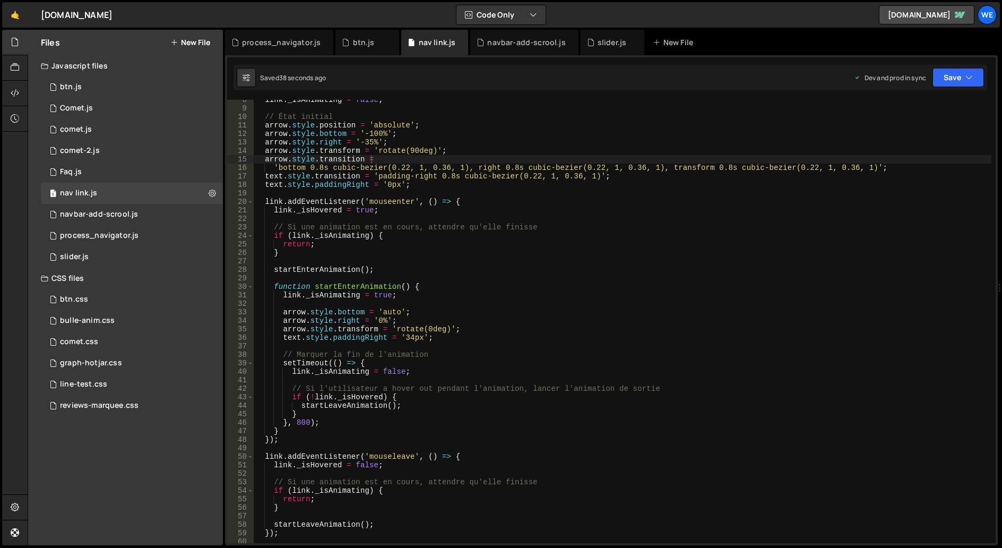
scroll to position [96, 0]
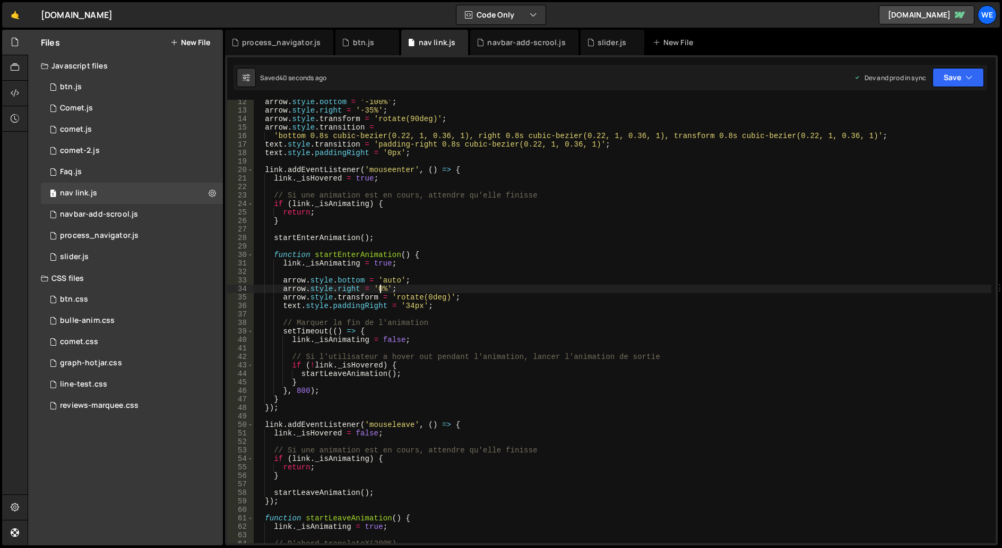
click at [379, 289] on div "arrow . style . bottom = '-100%' ; arrow . style . right = '-35%' ; arrow . sty…" at bounding box center [623, 328] width 738 height 460
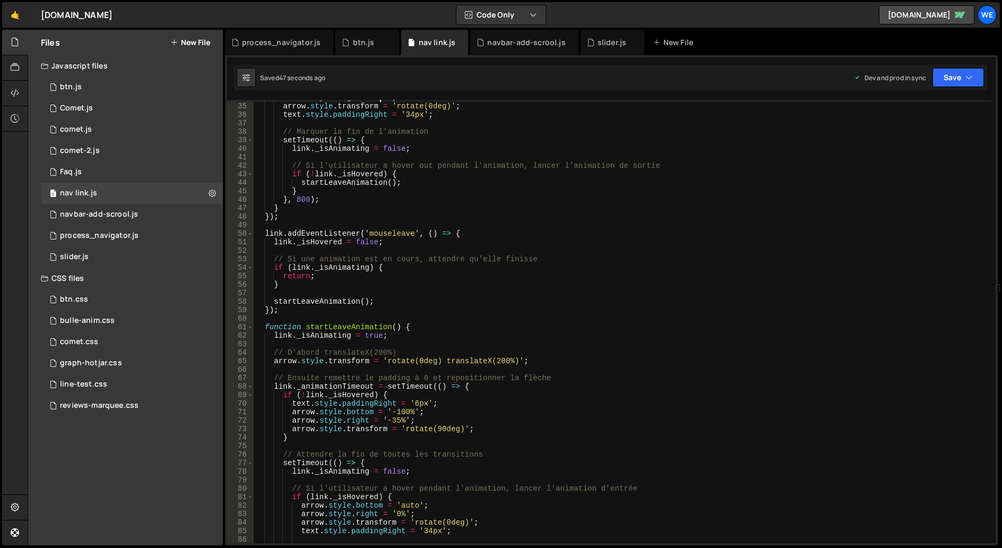
scroll to position [382, 0]
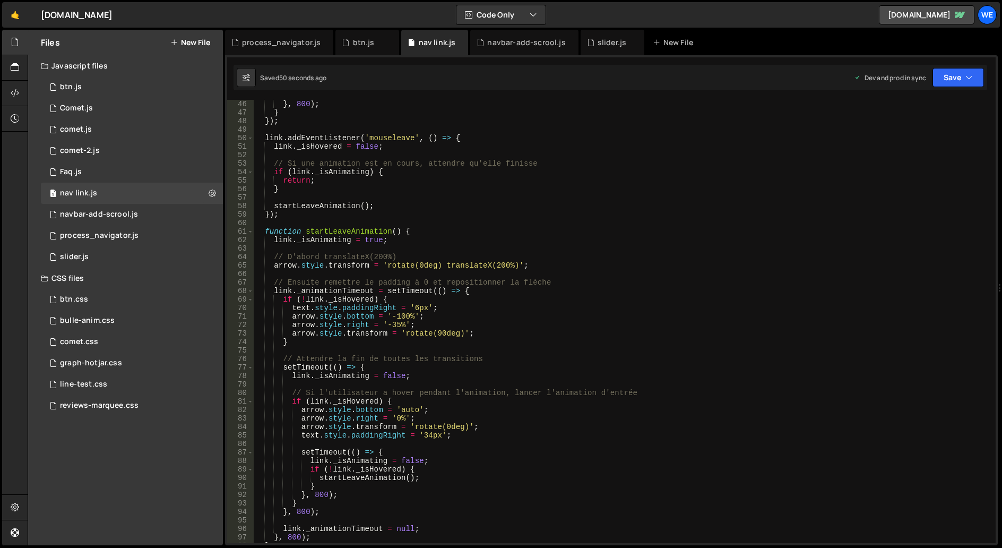
click at [304, 310] on div "} , 800 ) ; } }) ; link . addEventListener ( 'mouseleave' , ( ) => { link . _is…" at bounding box center [623, 330] width 738 height 460
type textarea "text.style.paddingRight = '6px';"
click at [304, 310] on div "} , 800 ) ; } }) ; link . addEventListener ( 'mouseleave' , ( ) => { link . _is…" at bounding box center [623, 330] width 738 height 460
type input "text"
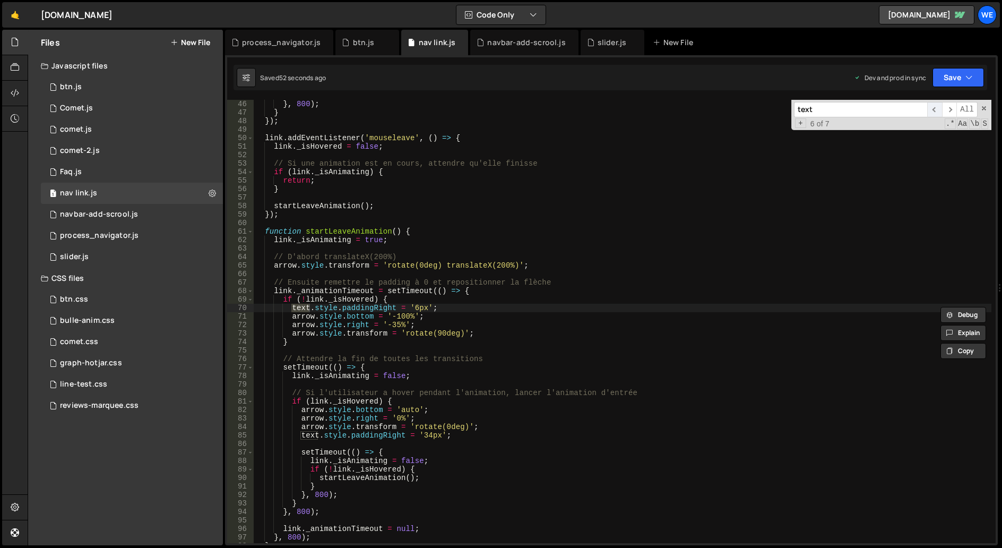
click at [935, 112] on span "​" at bounding box center [934, 109] width 15 height 15
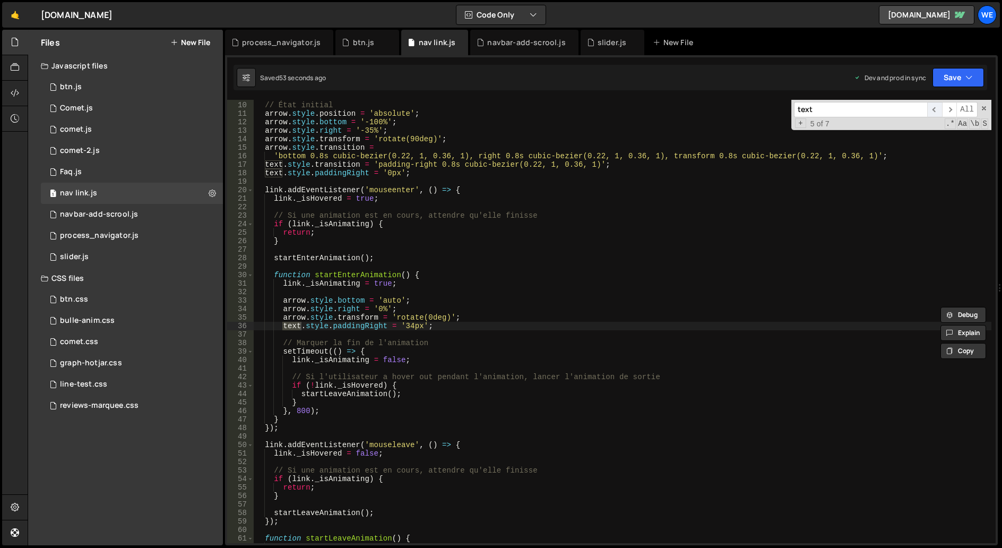
scroll to position [76, 0]
click at [935, 112] on span "​" at bounding box center [934, 109] width 15 height 15
click at [389, 174] on div "// État initial arrow . style . position = 'absolute' ; arrow . style . bottom …" at bounding box center [623, 322] width 738 height 460
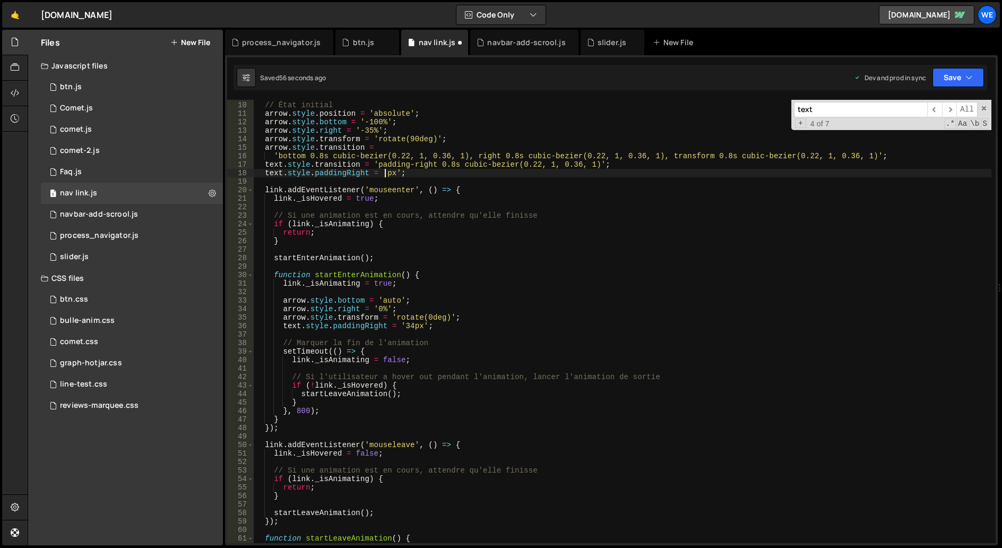
scroll to position [0, 9]
click at [429, 172] on div "// État initial arrow . style . position = 'absolute' ; arrow . style . bottom …" at bounding box center [623, 322] width 738 height 460
drag, startPoint x: 401, startPoint y: 172, endPoint x: 263, endPoint y: 172, distance: 138.0
click at [263, 172] on div "// État initial arrow . style . position = 'absolute' ; arrow . style . bottom …" at bounding box center [623, 322] width 738 height 460
type textarea "text.style.paddingRight = '6px';"
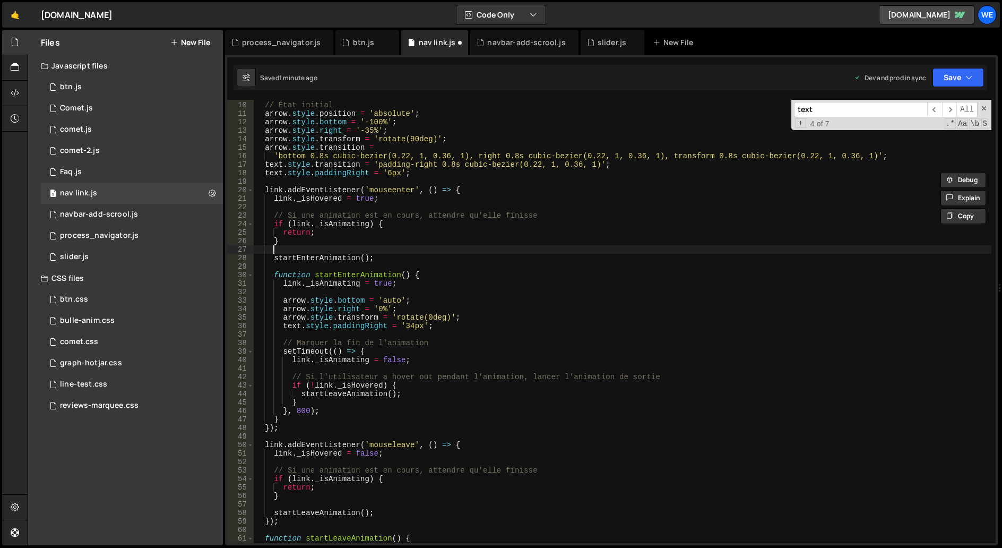
click at [560, 250] on div "// État initial arrow . style . position = 'absolute' ; arrow . style . bottom …" at bounding box center [623, 322] width 738 height 460
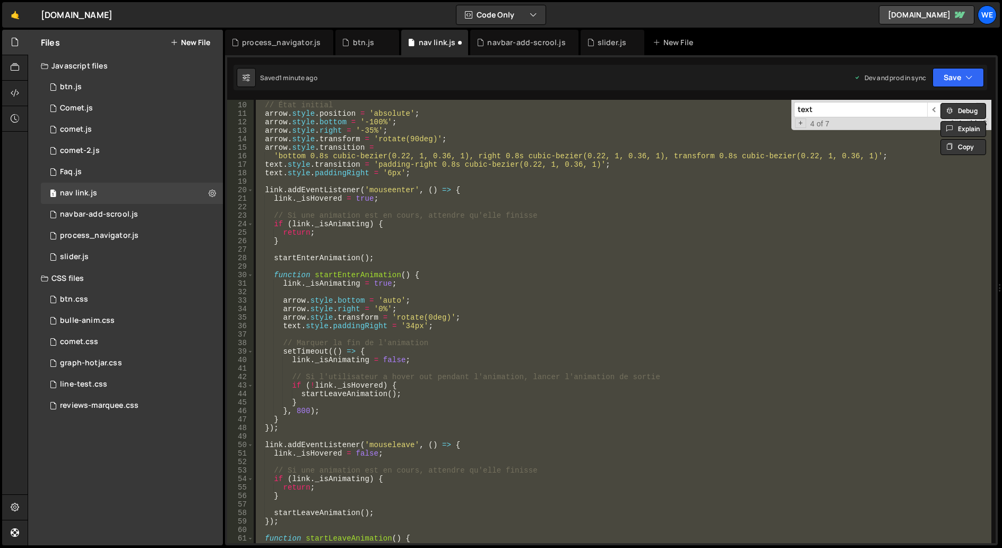
paste textarea
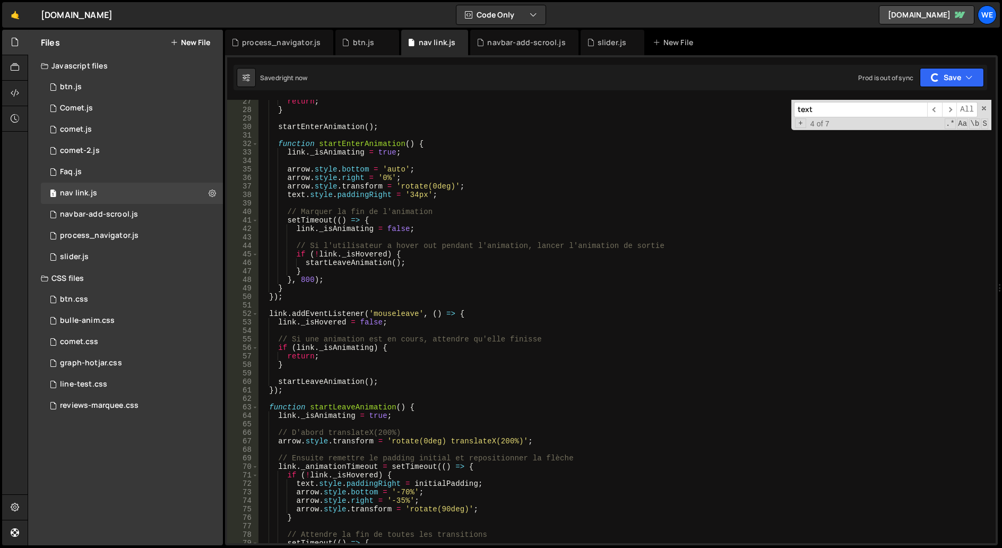
scroll to position [192, 0]
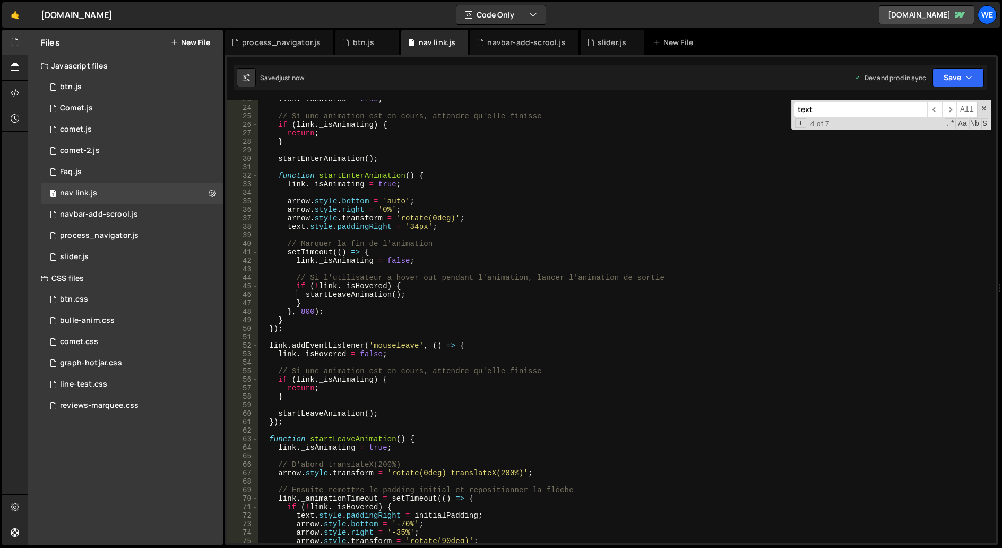
click at [522, 222] on div "link . _isHovered = true ; // Si une animation est en cours, attendre qu'elle f…" at bounding box center [624, 325] width 733 height 460
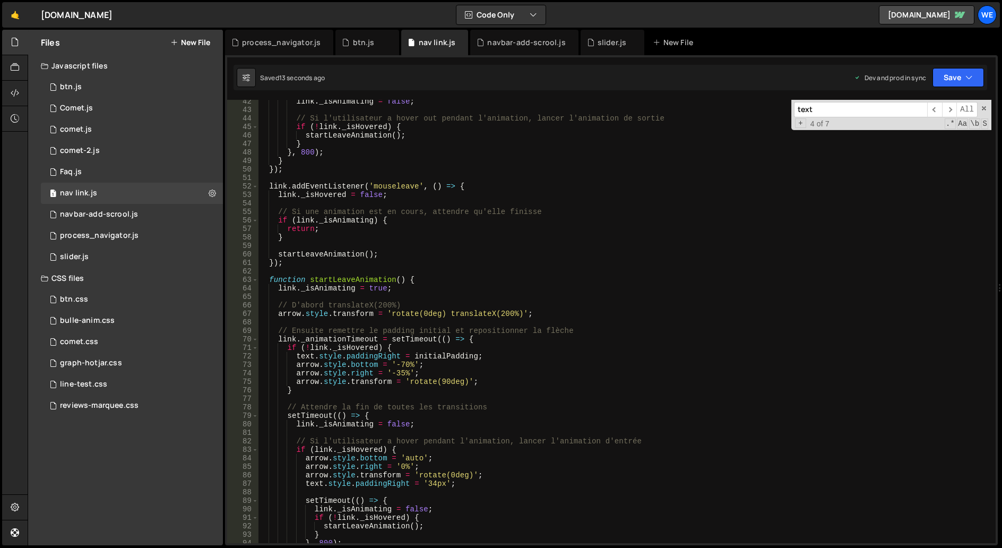
scroll to position [351, 0]
click at [435, 358] on div "link . _isAnimating = false ; // Si l'utilisateur a hover out pendant l'animati…" at bounding box center [624, 327] width 733 height 460
type textarea "text.style.paddingRight = initialPadding;"
click at [435, 358] on div "link . _isAnimating = false ; // Si l'utilisateur a hover out pendant l'animati…" at bounding box center [624, 327] width 733 height 460
type input "initialPadding"
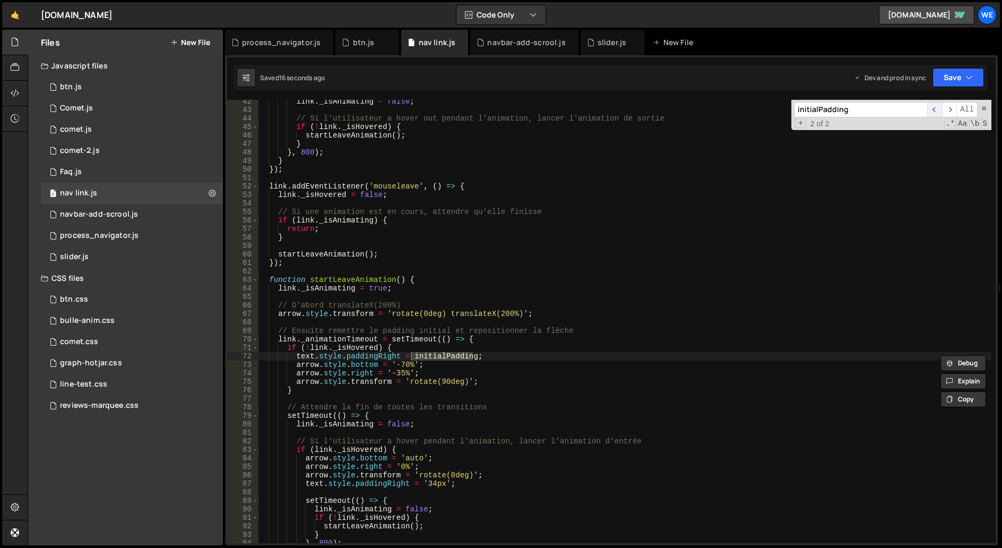
click at [935, 110] on span "​" at bounding box center [934, 109] width 15 height 15
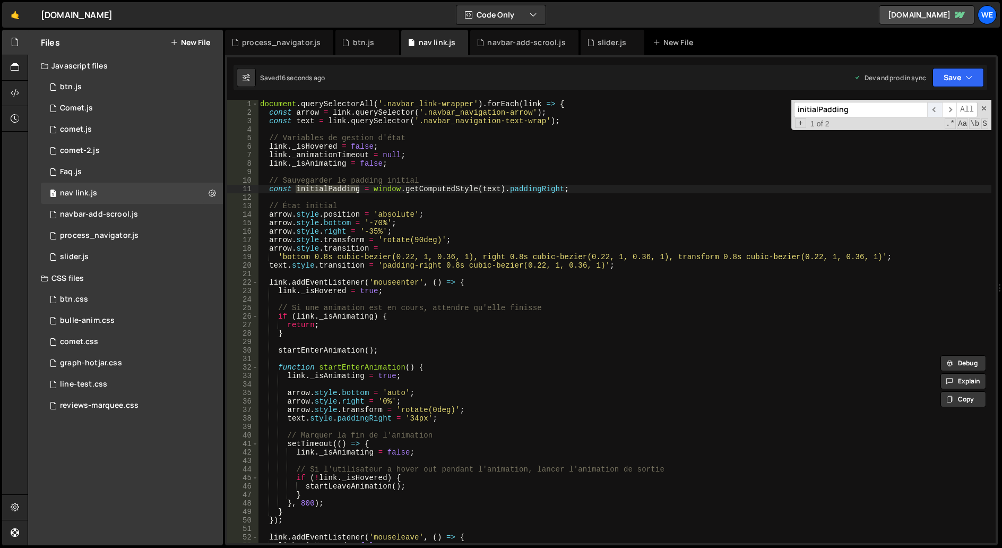
scroll to position [0, 0]
click at [982, 107] on span at bounding box center [983, 108] width 7 height 7
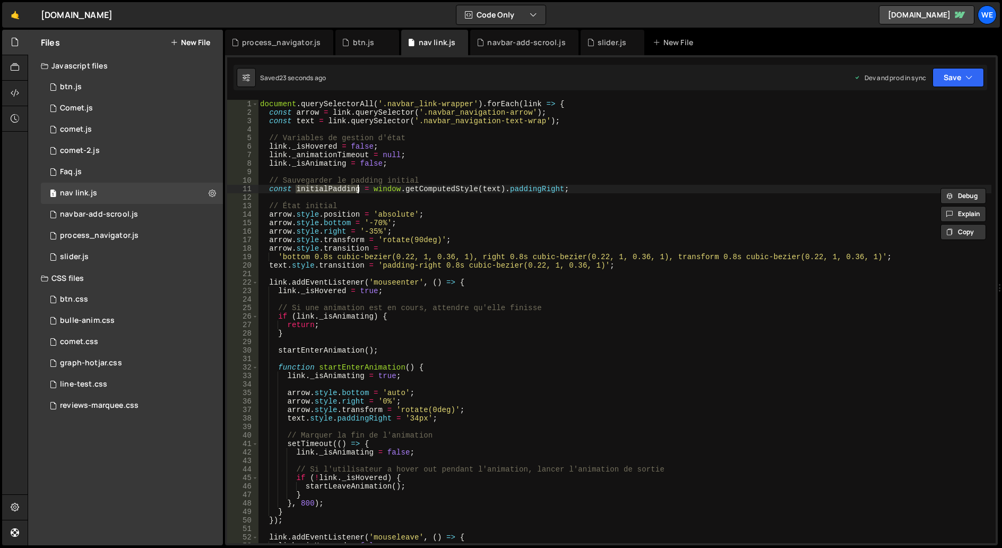
click at [707, 151] on div "document . querySelectorAll ( '.navbar_link-wrapper' ) . forEach ( link => { co…" at bounding box center [624, 330] width 733 height 460
drag, startPoint x: 371, startPoint y: 222, endPoint x: 379, endPoint y: 220, distance: 8.2
click at [379, 220] on div "document . querySelectorAll ( '.navbar_link-wrapper' ) . forEach ( link => { co…" at bounding box center [624, 330] width 733 height 460
type textarea "arrow.style.bottom = '-70%';"
type input "70"
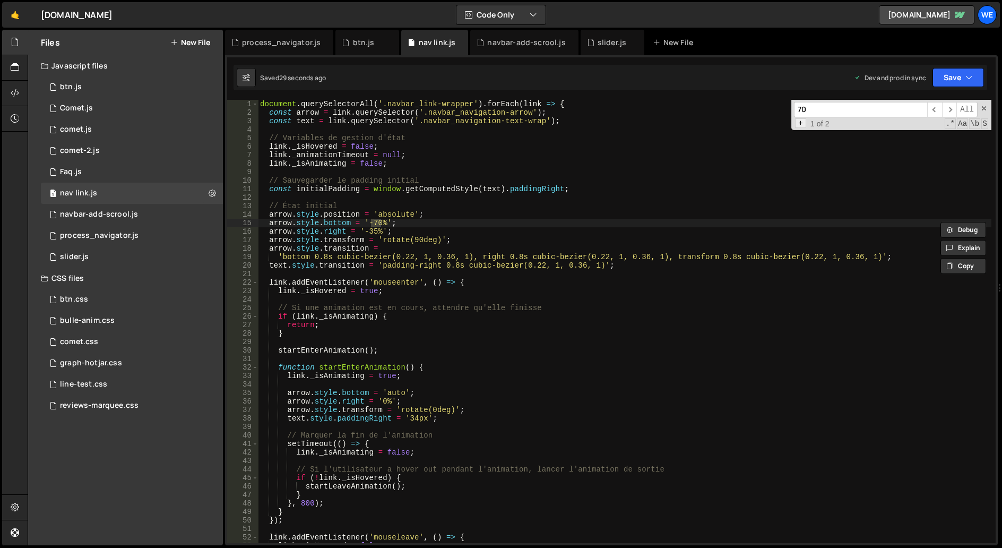
click at [807, 123] on span "1 of 2" at bounding box center [820, 123] width 28 height 8
click at [803, 123] on span "+" at bounding box center [800, 123] width 11 height 10
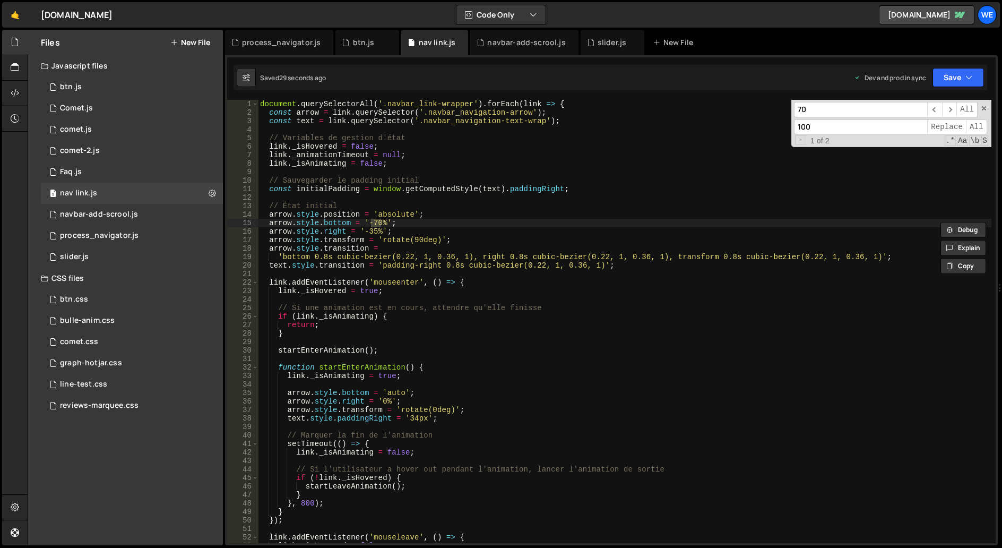
click at [818, 123] on input "100" at bounding box center [860, 126] width 133 height 15
click at [979, 132] on span "All" at bounding box center [976, 126] width 21 height 15
click at [753, 135] on div "document . querySelectorAll ( '.navbar_link-wrapper' ) . forEach ( link => { co…" at bounding box center [624, 330] width 733 height 460
click at [978, 125] on span "All" at bounding box center [976, 126] width 21 height 15
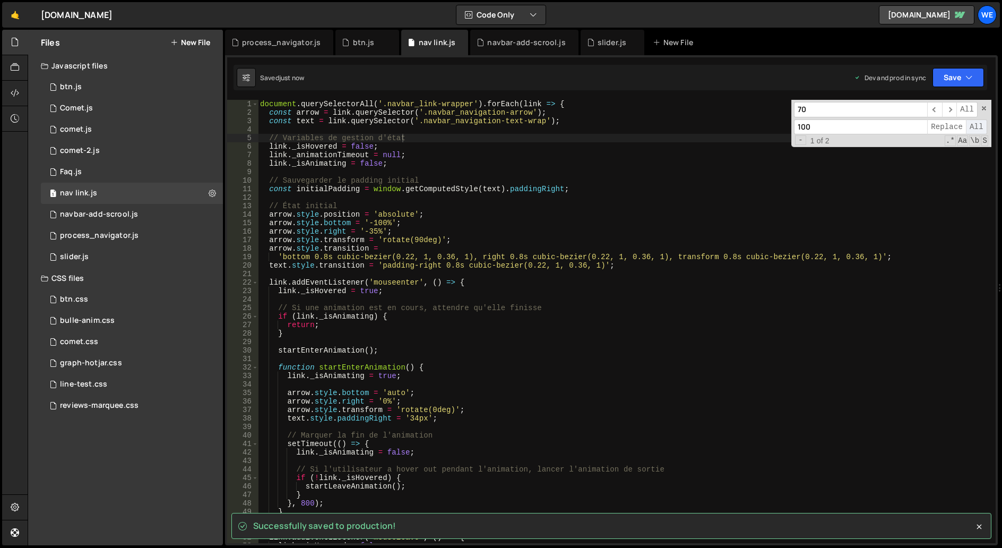
click at [978, 125] on span "All" at bounding box center [976, 126] width 21 height 15
click at [982, 108] on span at bounding box center [983, 108] width 7 height 7
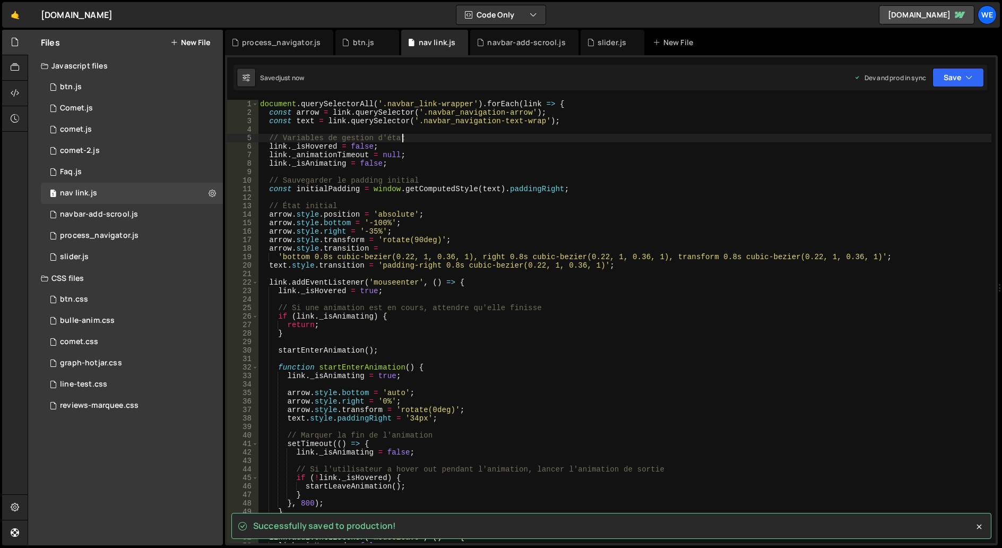
click at [875, 146] on div "document . querySelectorAll ( '.navbar_link-wrapper' ) . forEach ( link => { co…" at bounding box center [624, 330] width 733 height 460
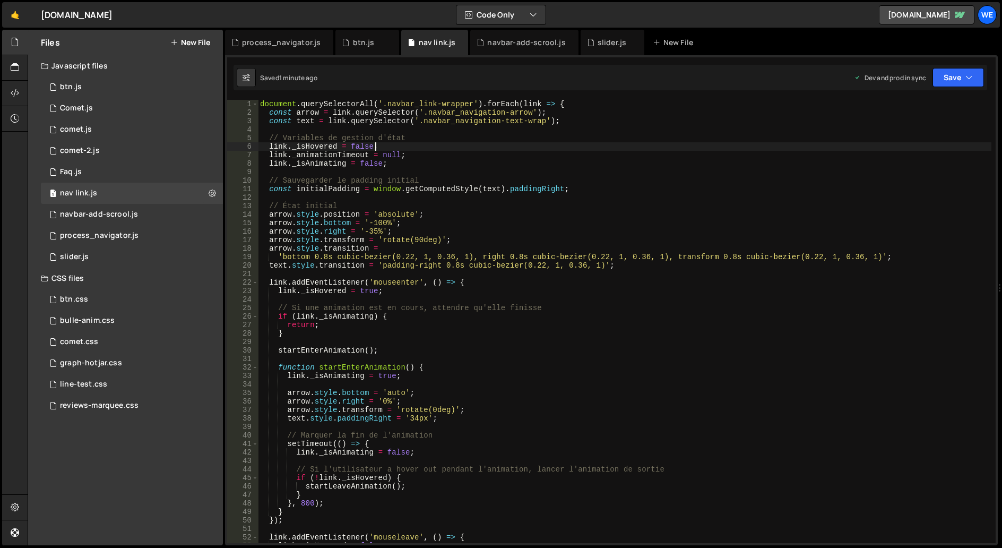
click at [483, 254] on div "document . querySelectorAll ( '.navbar_link-wrapper' ) . forEach ( link => { co…" at bounding box center [624, 330] width 733 height 460
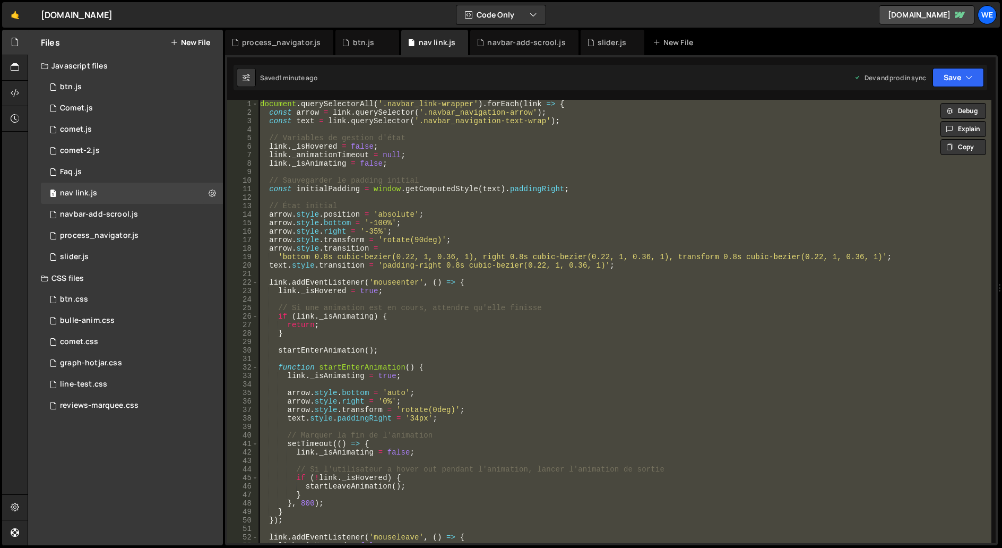
paste textarea
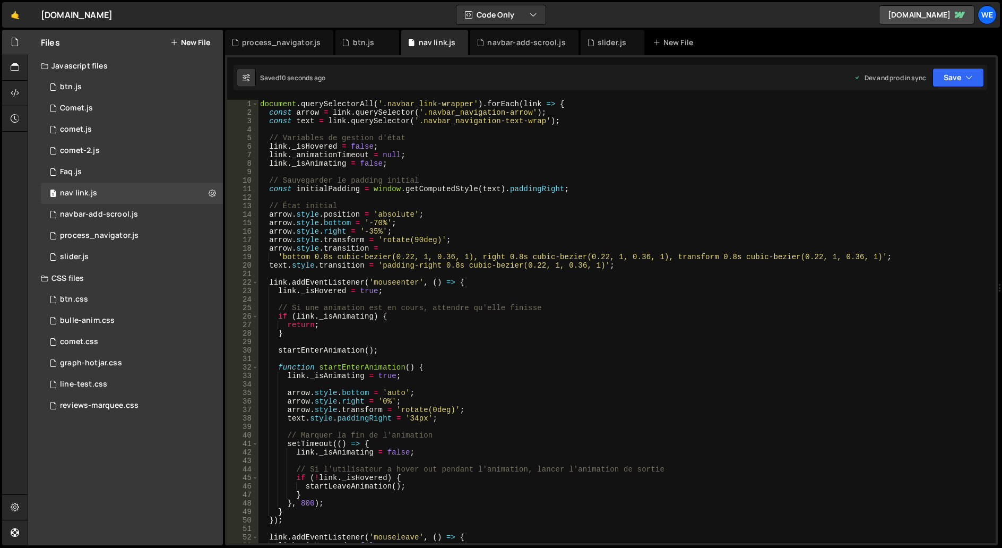
click at [376, 221] on div "document . querySelectorAll ( '.navbar_link-wrapper' ) . forEach ( link => { co…" at bounding box center [624, 330] width 733 height 460
type textarea "arrow.style.bottom = '-70%';"
click at [376, 221] on div "document . querySelectorAll ( '.navbar_link-wrapper' ) . forEach ( link => { co…" at bounding box center [624, 330] width 733 height 460
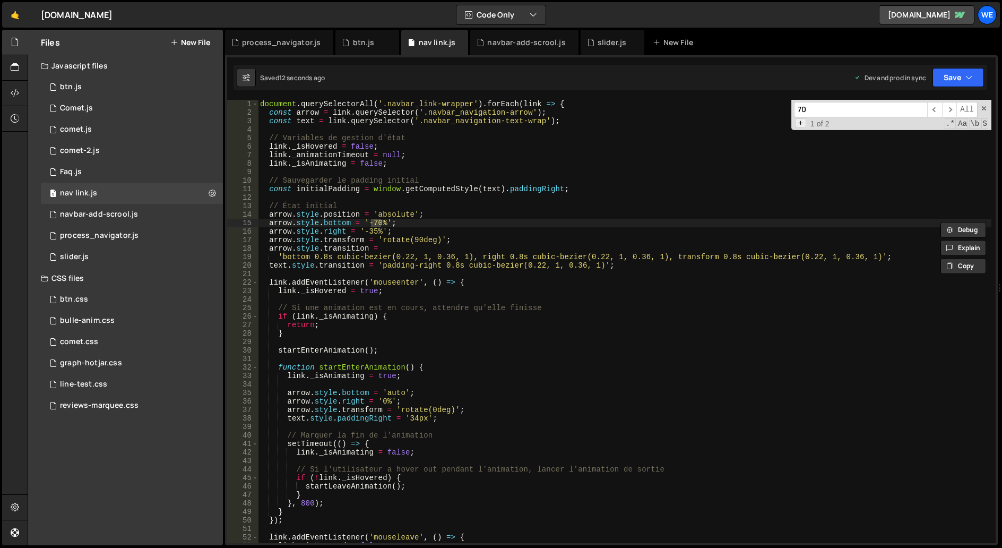
click at [795, 126] on span "+" at bounding box center [800, 123] width 11 height 10
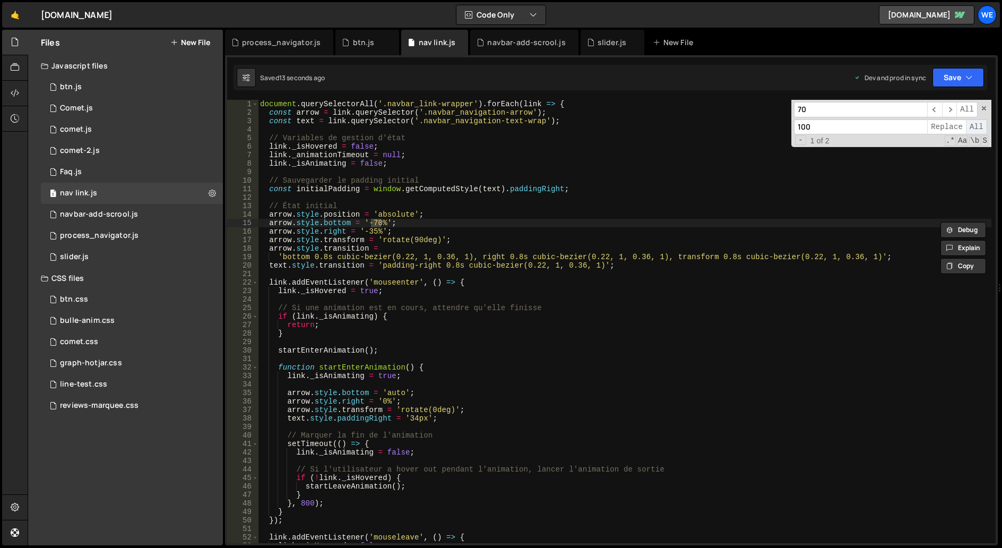
click at [975, 128] on span "All" at bounding box center [976, 126] width 21 height 15
click at [822, 199] on div "document . querySelectorAll ( '.navbar_link-wrapper' ) . forEach ( link => { co…" at bounding box center [624, 330] width 733 height 460
drag, startPoint x: 985, startPoint y: 109, endPoint x: 977, endPoint y: 118, distance: 11.7
click at [985, 109] on span at bounding box center [983, 108] width 7 height 7
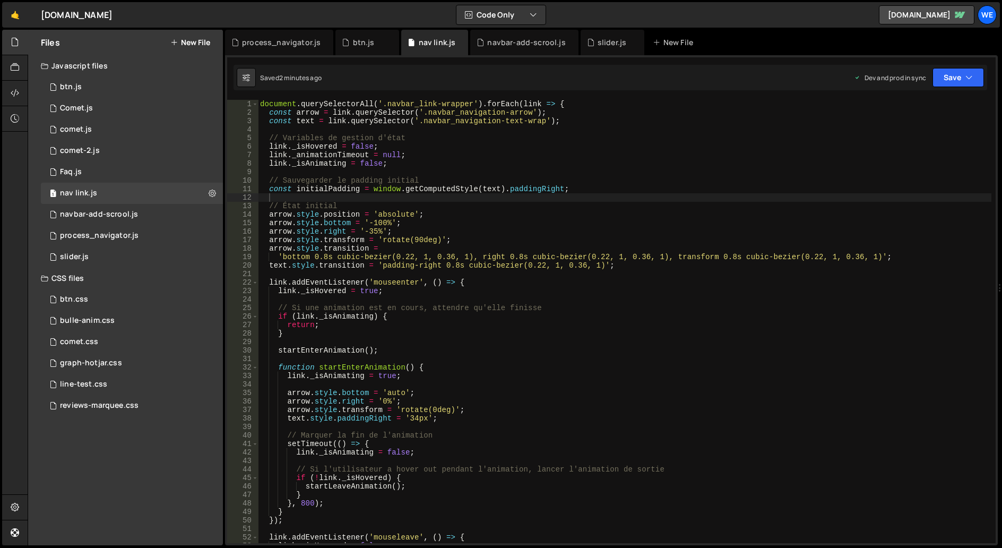
drag, startPoint x: 380, startPoint y: 310, endPoint x: 387, endPoint y: 310, distance: 7.4
click at [380, 310] on div "document . querySelectorAll ( '.navbar_link-wrapper' ) . forEach ( link => { co…" at bounding box center [624, 330] width 733 height 460
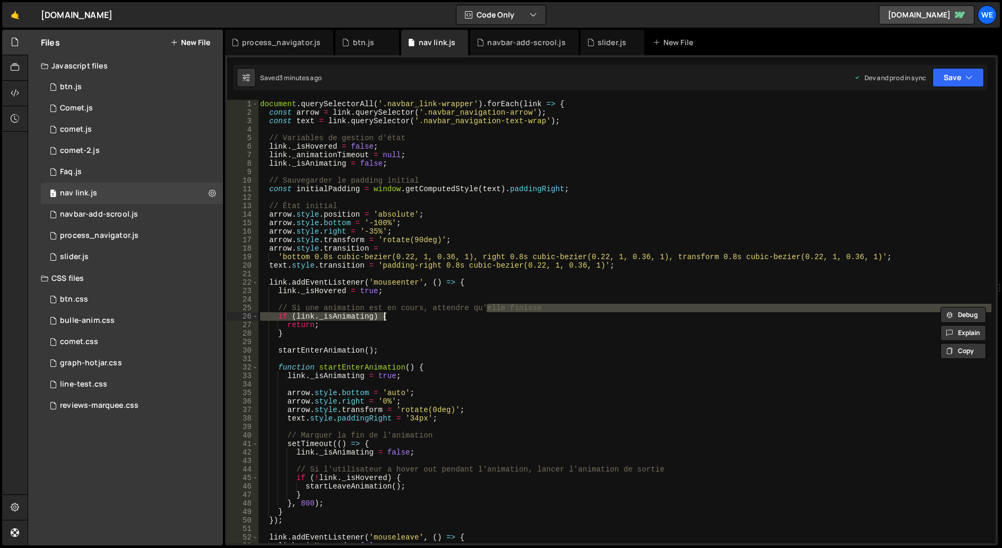
click at [487, 314] on div "document . querySelectorAll ( '.navbar_link-wrapper' ) . forEach ( link => { co…" at bounding box center [624, 330] width 733 height 460
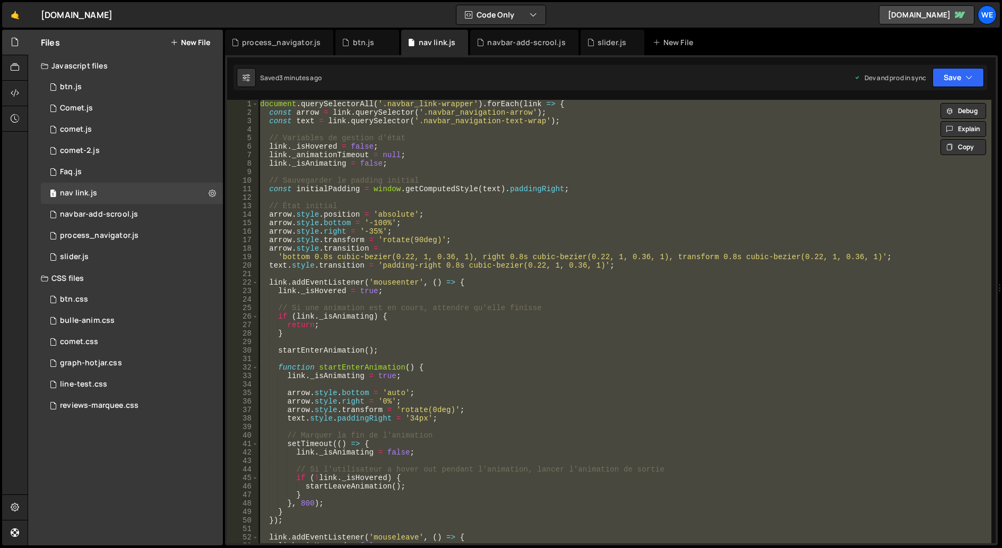
paste textarea
type textarea "});"
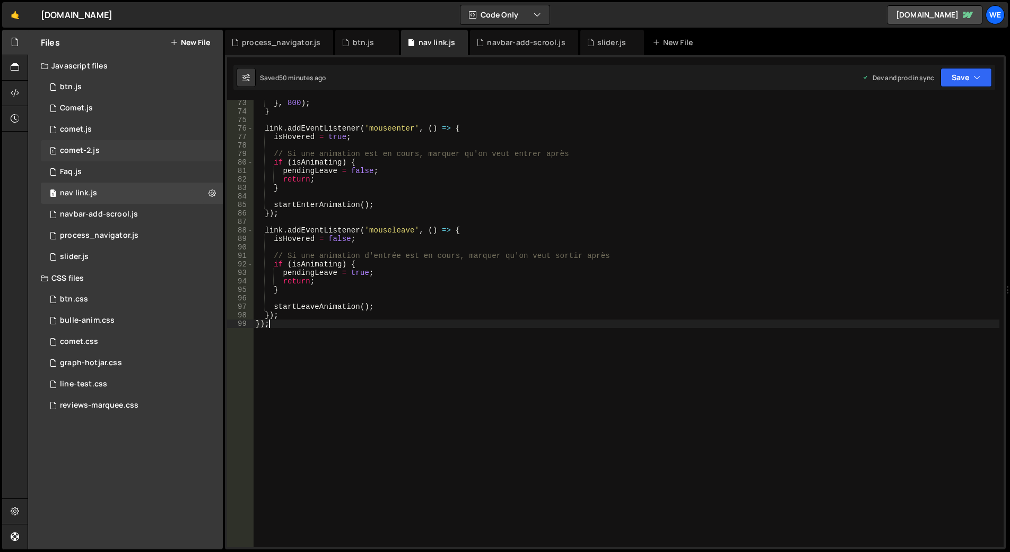
scroll to position [613, 0]
click at [142, 233] on div "1 process_navigator.js 0" at bounding box center [132, 235] width 182 height 21
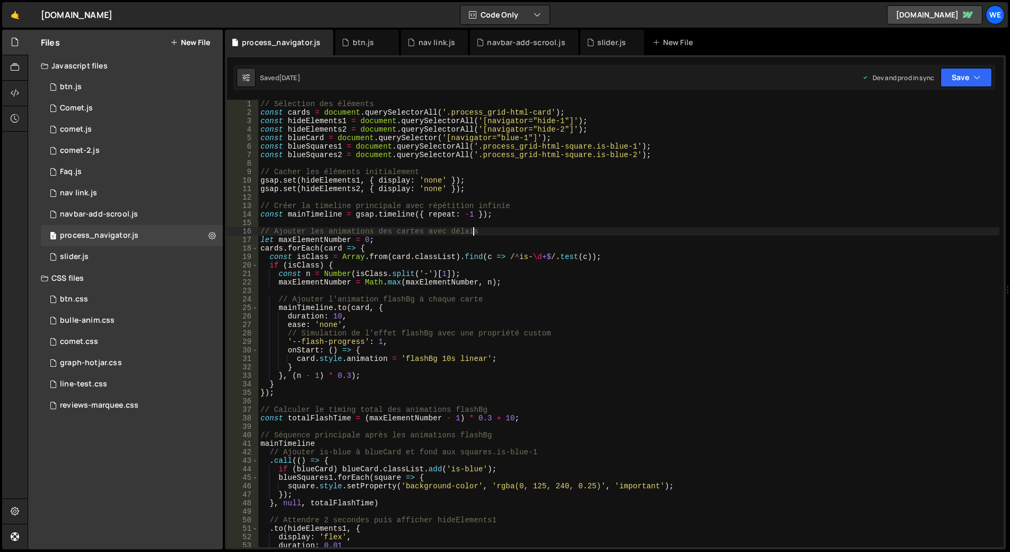
click at [582, 233] on div "// Sélection des éléments const cards = document . querySelectorAll ( '.process…" at bounding box center [628, 332] width 741 height 464
type textarea "infiniteTimeline.add(createCycle());"
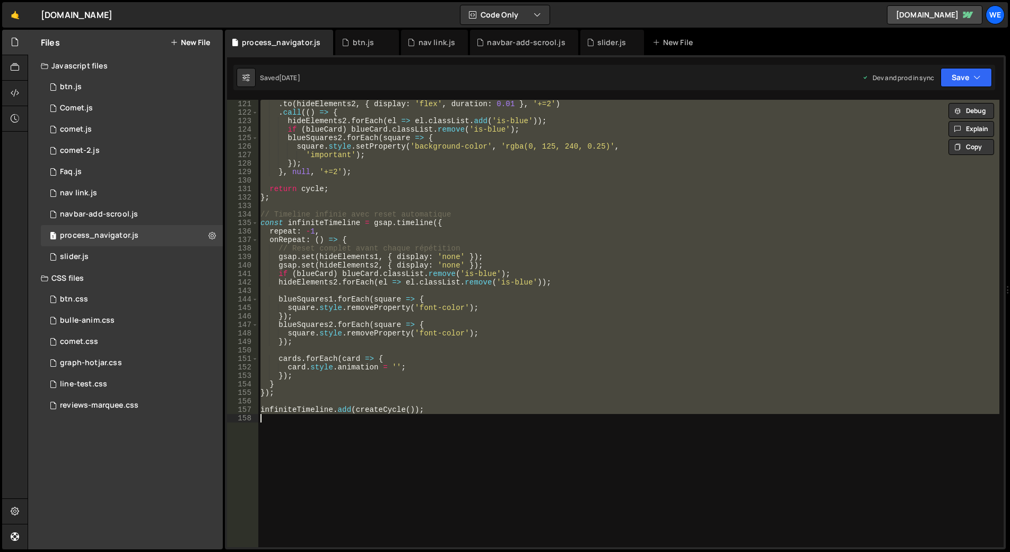
scroll to position [1114, 0]
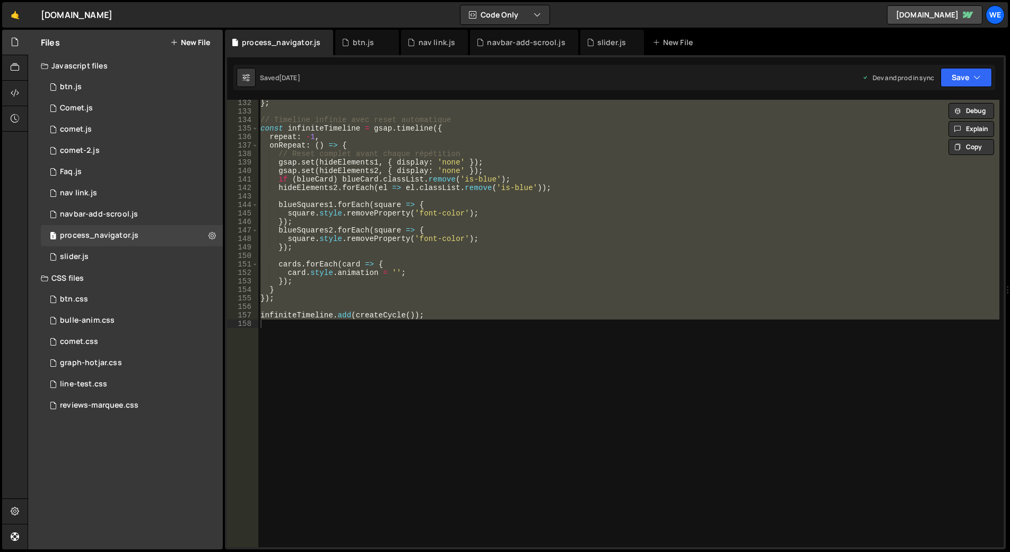
click at [215, 38] on div "Files New File" at bounding box center [125, 42] width 195 height 25
click at [201, 40] on button "New File" at bounding box center [190, 42] width 40 height 8
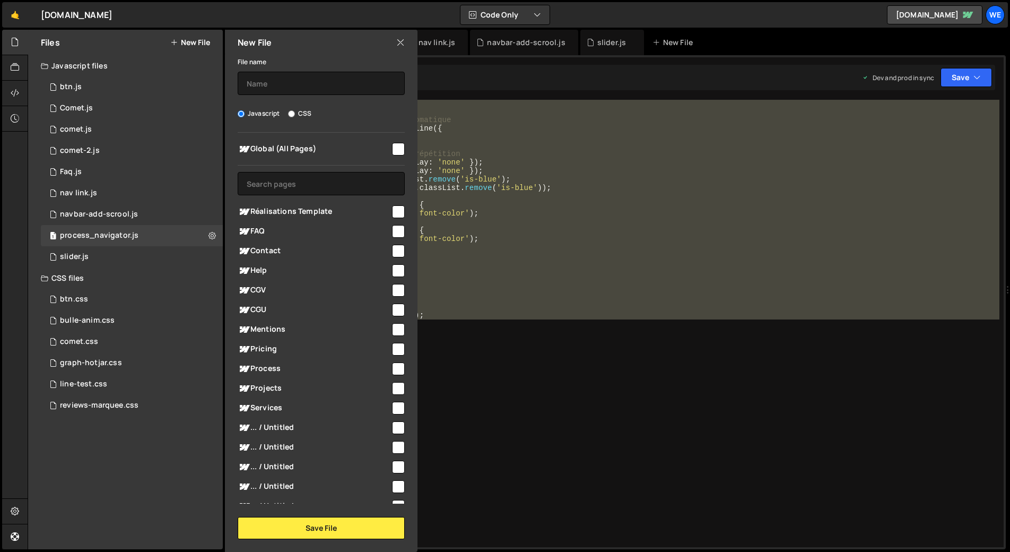
click at [293, 112] on input "CSS" at bounding box center [291, 113] width 7 height 7
radio input "true"
click at [288, 83] on input "text" at bounding box center [321, 83] width 167 height 23
type input "process_nagigator"
click at [400, 150] on input "checkbox" at bounding box center [398, 149] width 13 height 13
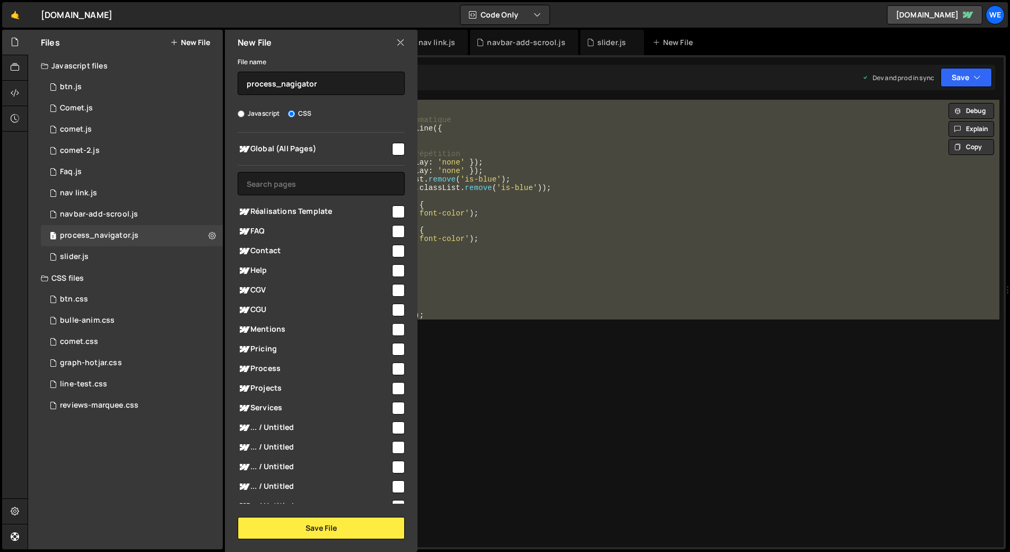
checkbox input "true"
click at [325, 530] on button "Save File" at bounding box center [321, 528] width 167 height 22
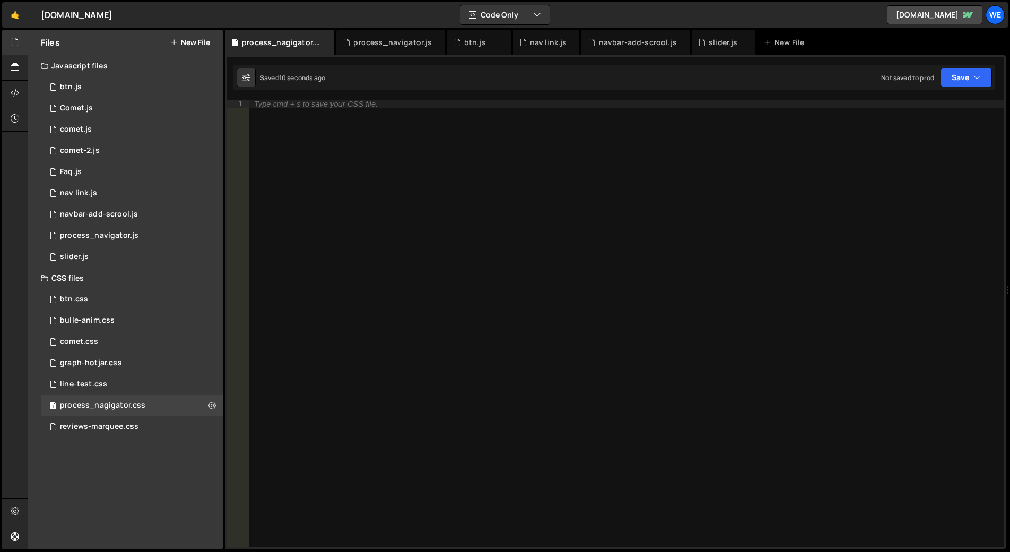
click at [395, 314] on div "Type cmd + s to save your CSS file." at bounding box center [626, 332] width 755 height 464
paste textarea "}"
type textarea "}"
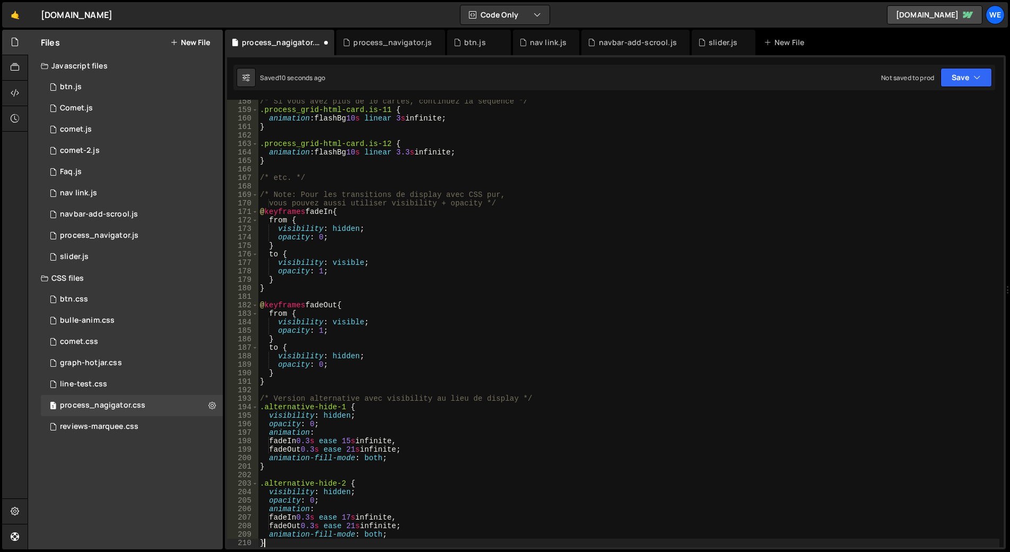
scroll to position [1336, 0]
drag, startPoint x: 135, startPoint y: 232, endPoint x: 377, endPoint y: 252, distance: 243.3
click at [135, 232] on div "process_navigator.js" at bounding box center [99, 236] width 79 height 10
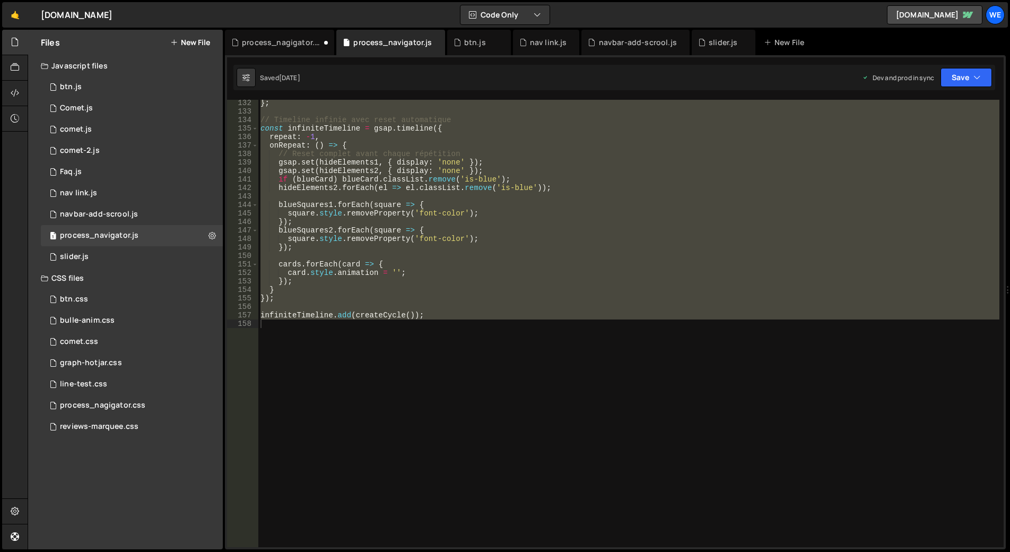
click at [759, 275] on div "} ; // Timeline infinie avec reset automatique const infiniteTimeline = gsap . …" at bounding box center [628, 331] width 741 height 464
type textarea "// infiniteTimeline.add(createCycle());"
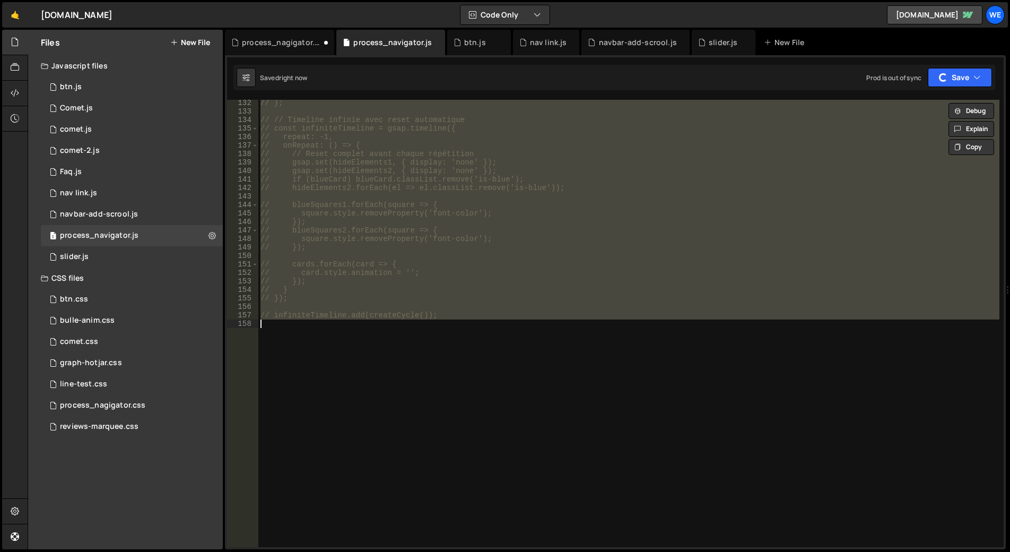
drag, startPoint x: 305, startPoint y: 42, endPoint x: 357, endPoint y: 76, distance: 62.8
click at [305, 42] on div "process_nagigator.css" at bounding box center [282, 42] width 80 height 11
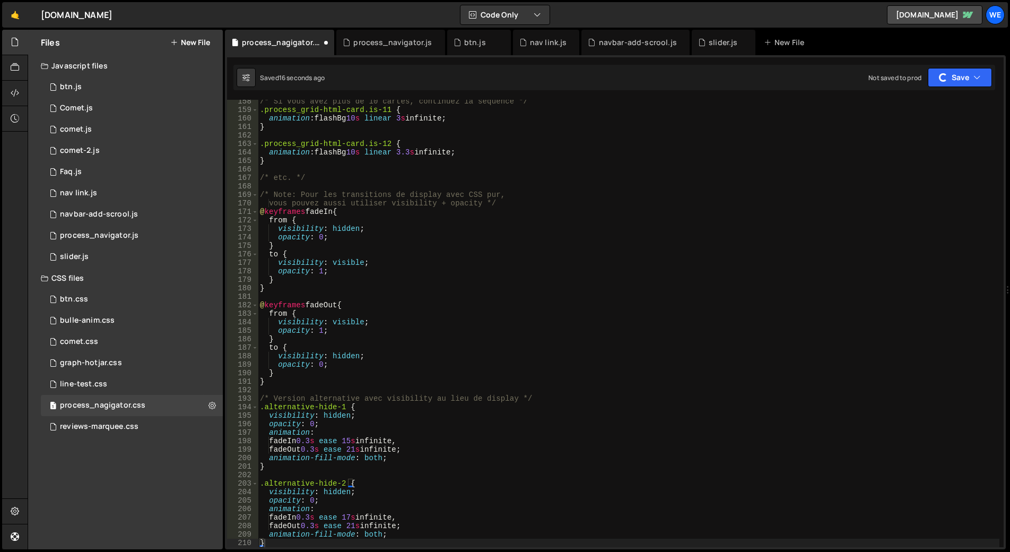
click at [625, 324] on div "/* Si vous avez plus de 10 cartes, continuez la séquence */ .process_grid-html-…" at bounding box center [629, 329] width 742 height 464
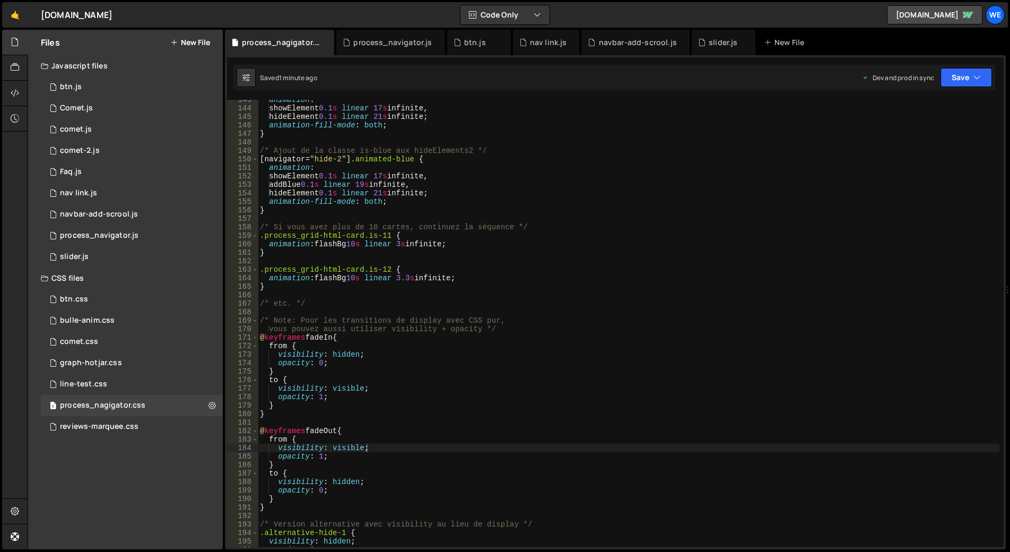
scroll to position [1401, 0]
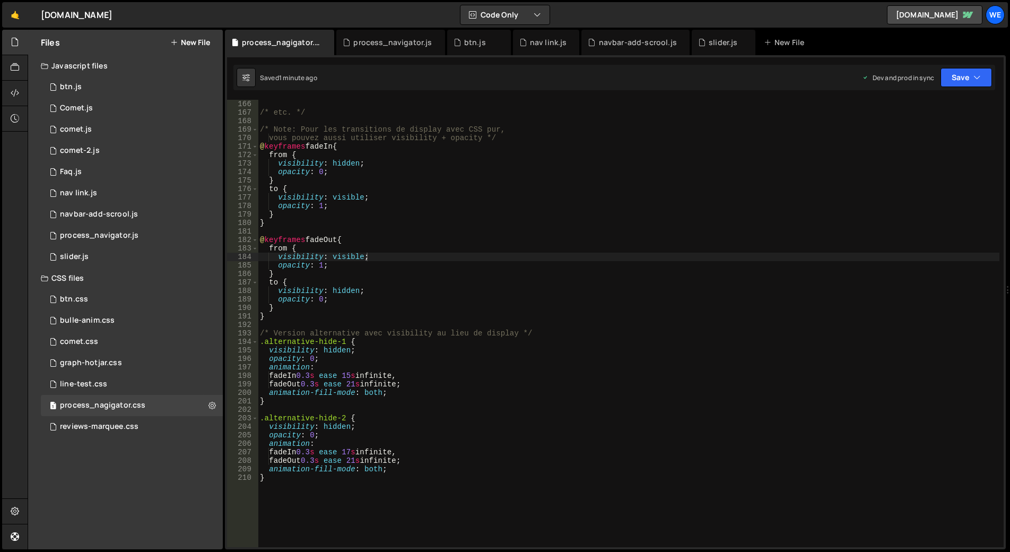
click at [706, 300] on div "/* etc. */ /* Note: Pour les transitions de display avec CSS pur, vous pouvez a…" at bounding box center [629, 332] width 742 height 464
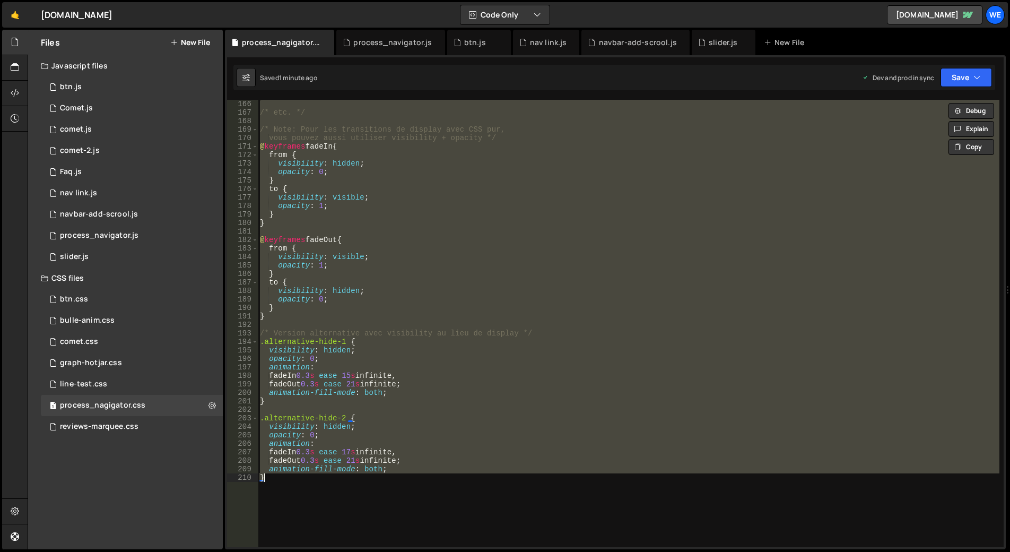
paste textarea
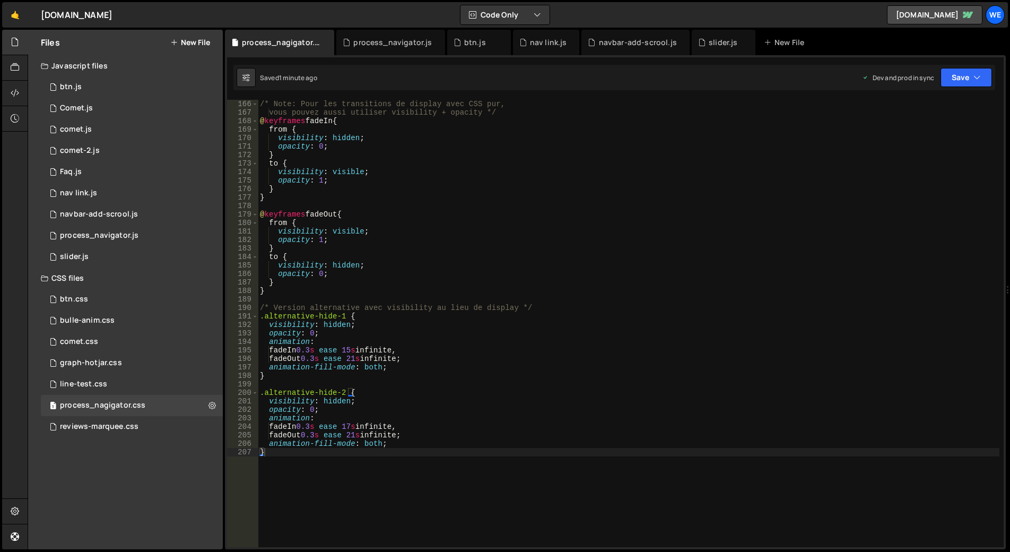
click at [632, 293] on div "/* Note: Pour les transitions de display avec CSS pur, vous pouvez aussi utilis…" at bounding box center [629, 332] width 742 height 464
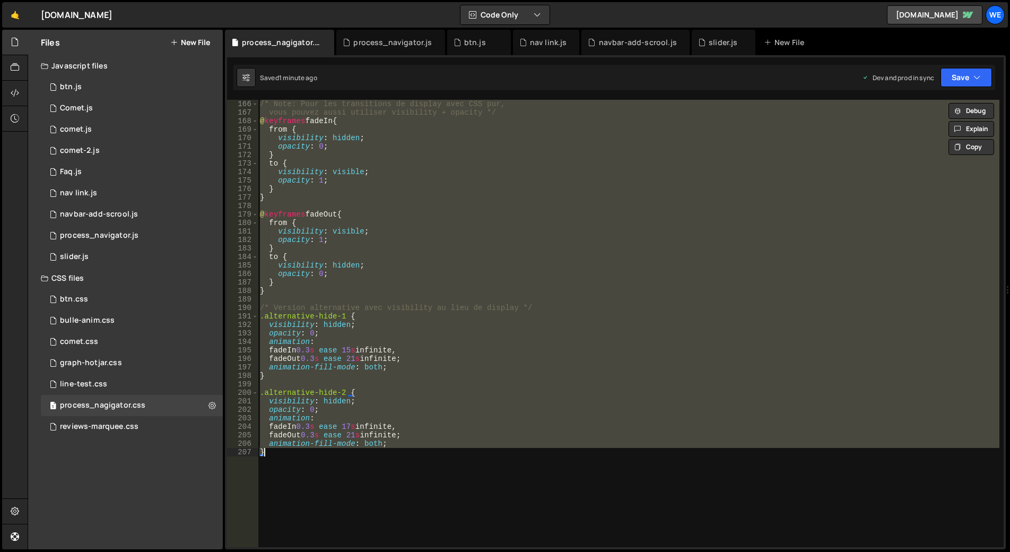
paste textarea "Les deux repassent en display: none à 21s pour le reset */"
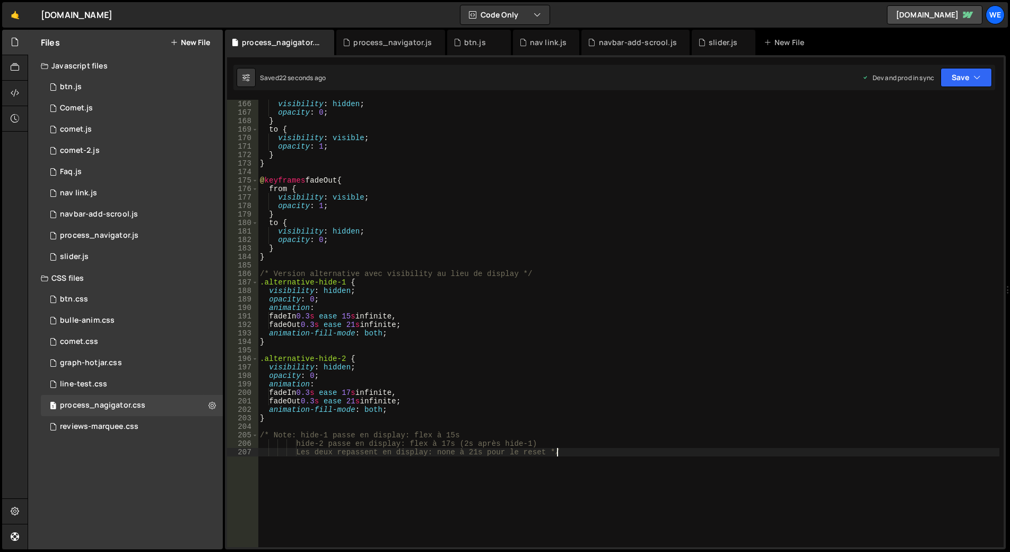
click at [479, 384] on div "visibility : hidden ; opacity : 0 ; } to { visibility : visible ; opacity : 1 ;…" at bounding box center [629, 332] width 742 height 464
type textarea "hide-2 passe en display: flex à 17s (2s après hide-1) Les deux repassent en dis…"
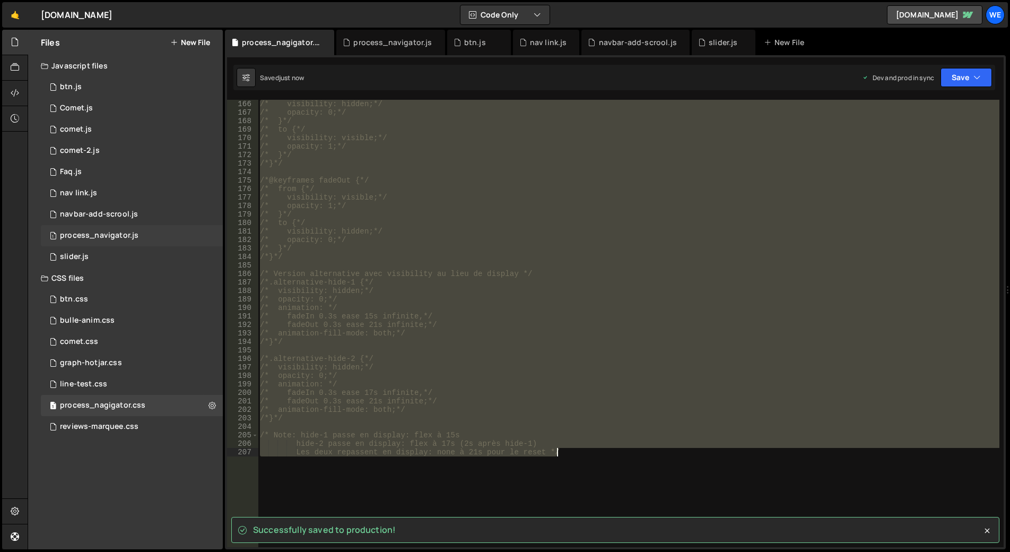
click at [124, 233] on div "process_navigator.js" at bounding box center [99, 236] width 79 height 10
click at [0, 0] on div "// }; // // Timeline infinie avec reset automatique // const infiniteTimeline =…" at bounding box center [0, 0] width 0 height 0
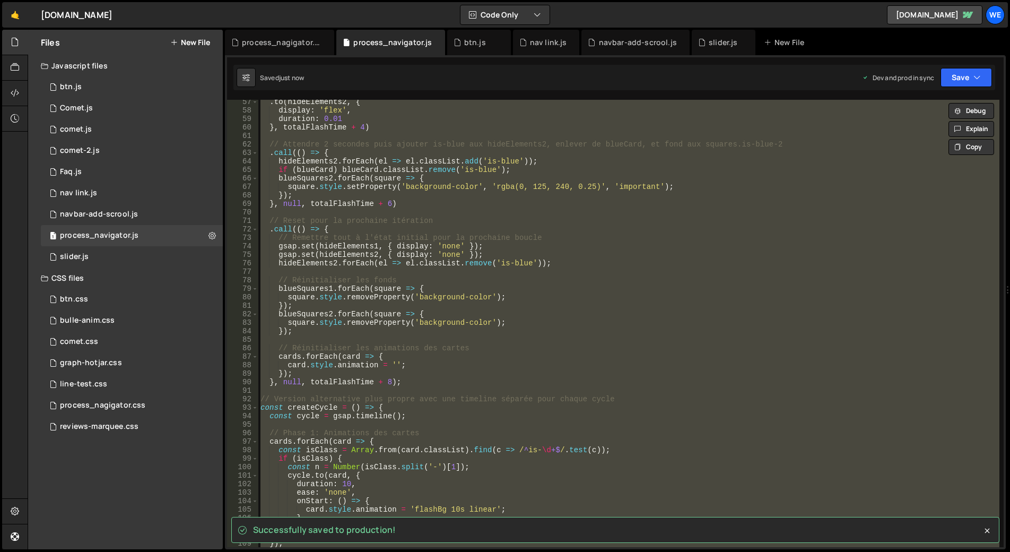
scroll to position [478, 0]
click at [594, 304] on div ". to ( hideElements2 , { display : 'flex' , duration : 0.01 } , totalFlashTime …" at bounding box center [628, 323] width 741 height 447
type textarea "});"
